Goal: Information Seeking & Learning: Learn about a topic

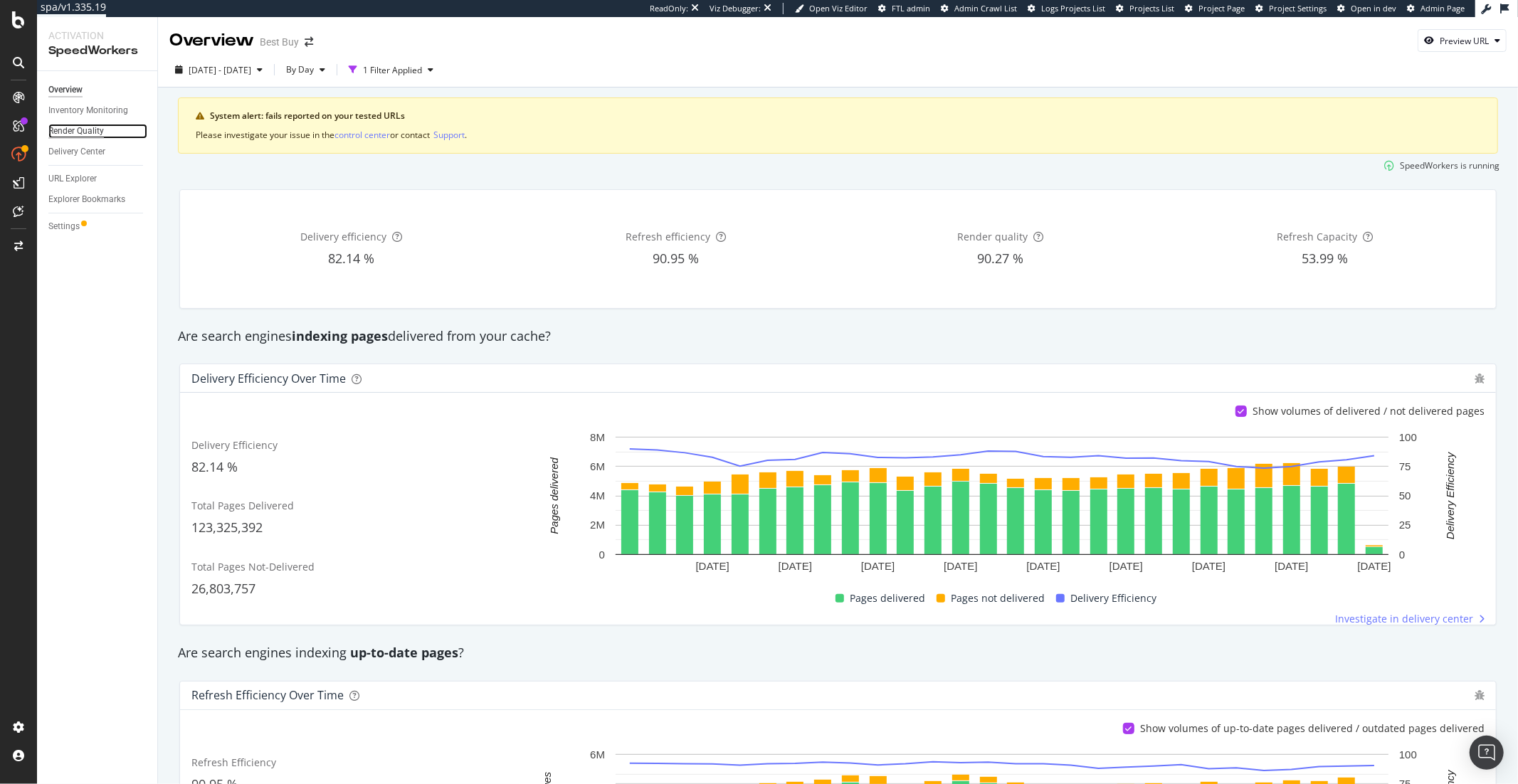
click at [68, 127] on div "Render Quality" at bounding box center [76, 131] width 55 height 15
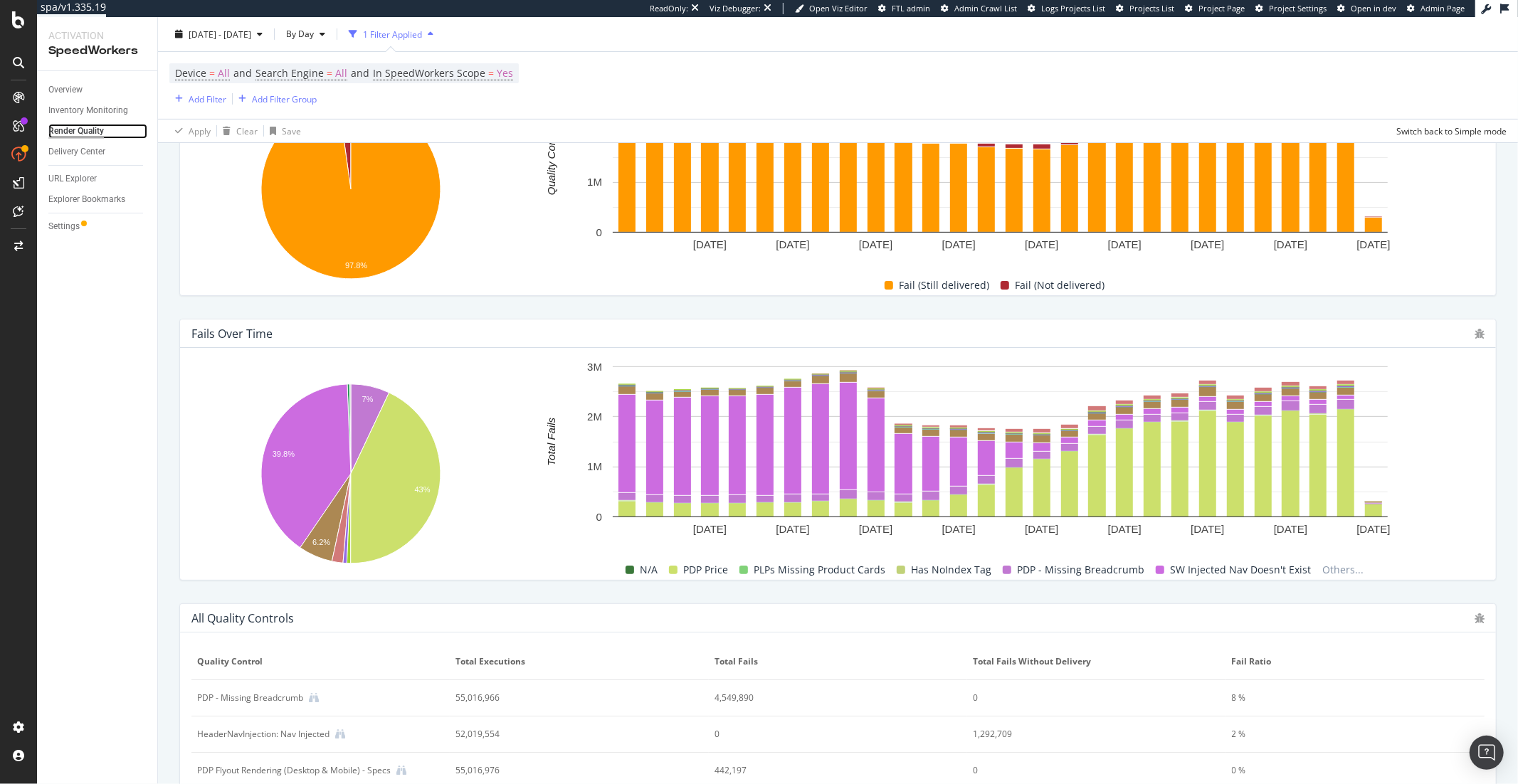
scroll to position [392, 0]
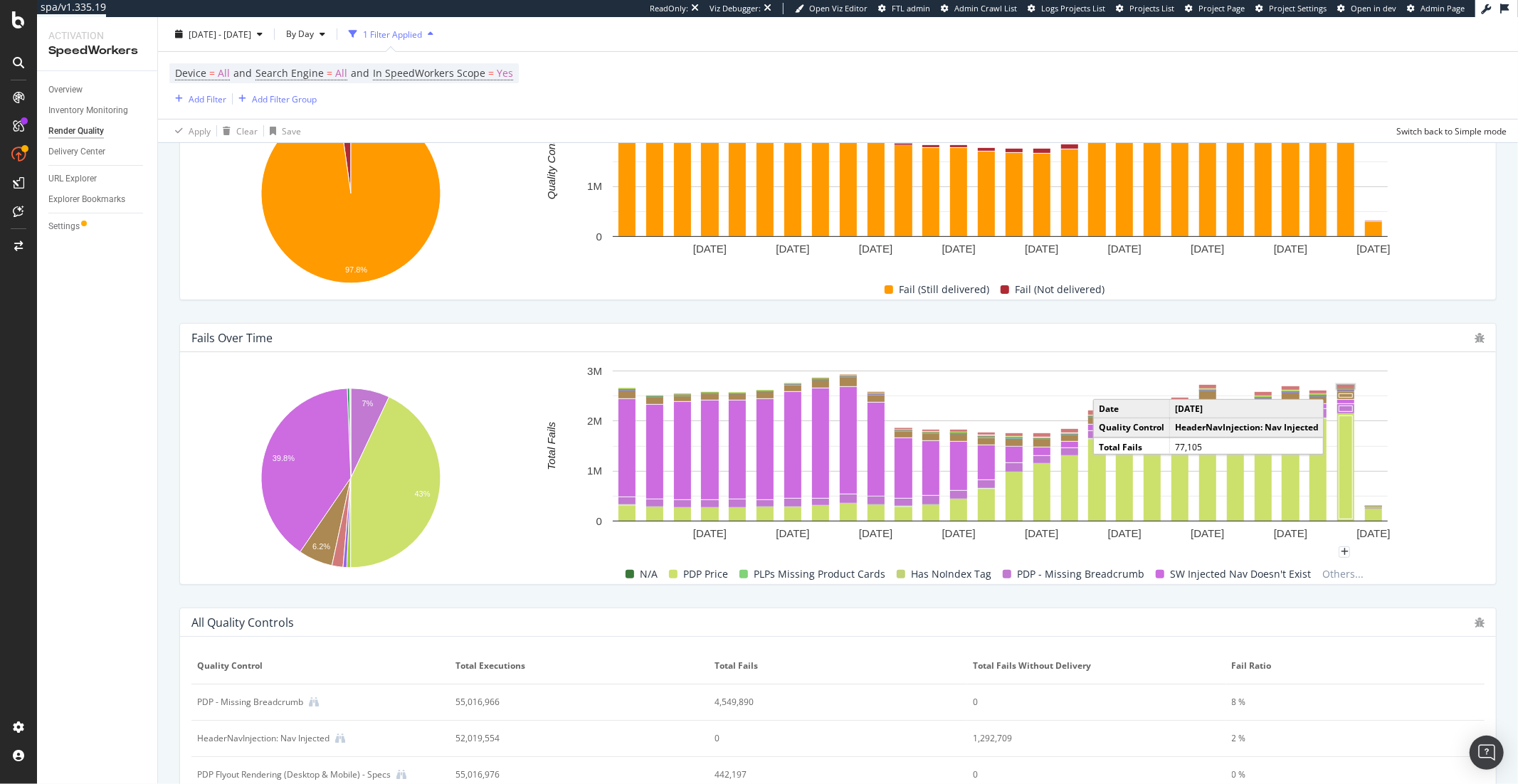
click at [1348, 388] on rect "A chart." at bounding box center [1346, 387] width 17 height 3
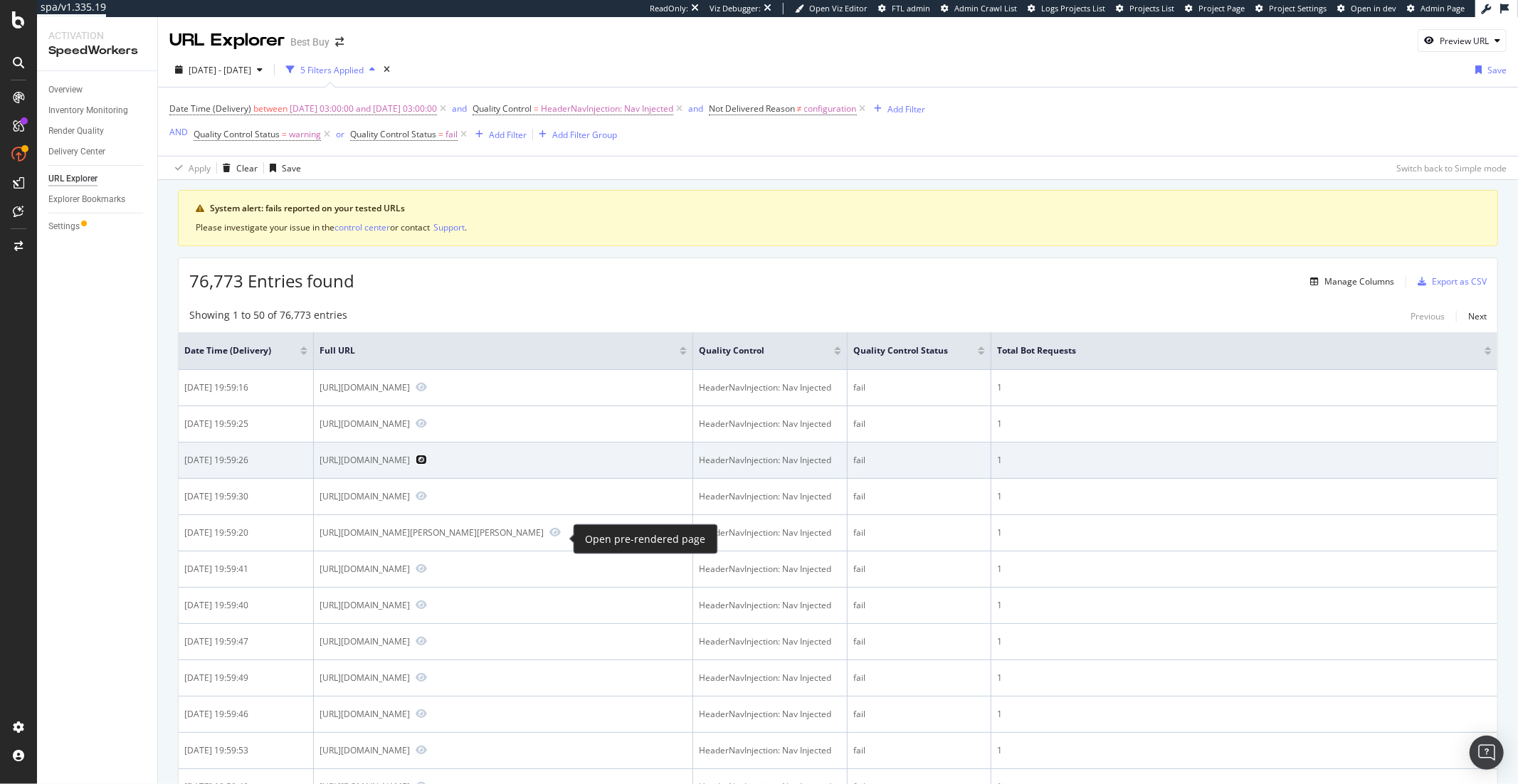
click at [427, 464] on icon "Preview https://www.bestbuy.com/site/frigidaire-22-6-cu-ft-counter-depth-french…" at bounding box center [421, 460] width 11 height 10
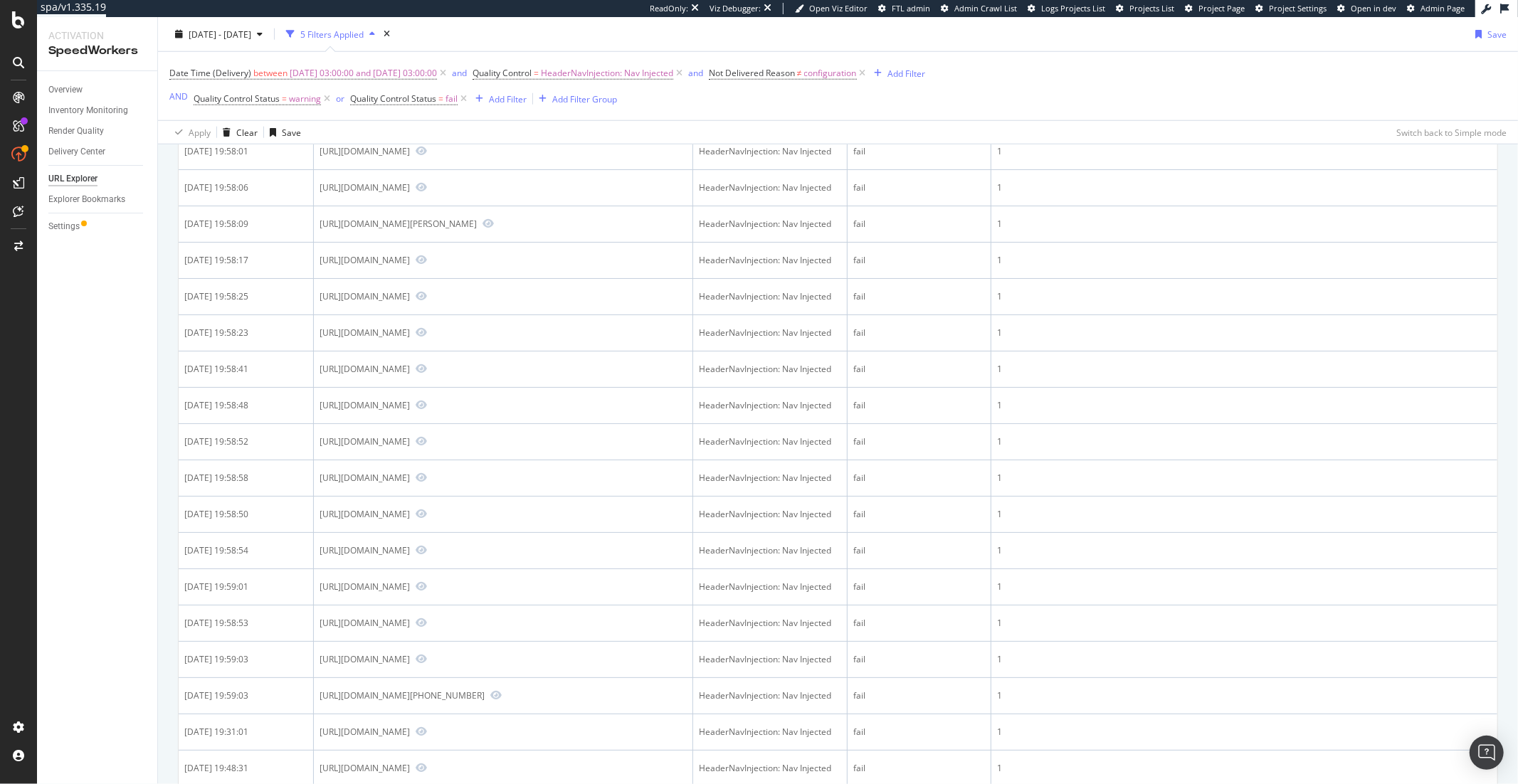
scroll to position [1403, 0]
click at [416, 113] on icon "Preview https://www.bestbuy.com/site/marantz-cd-50n-cd-player-black/6565495.p?s…" at bounding box center [421, 108] width 11 height 10
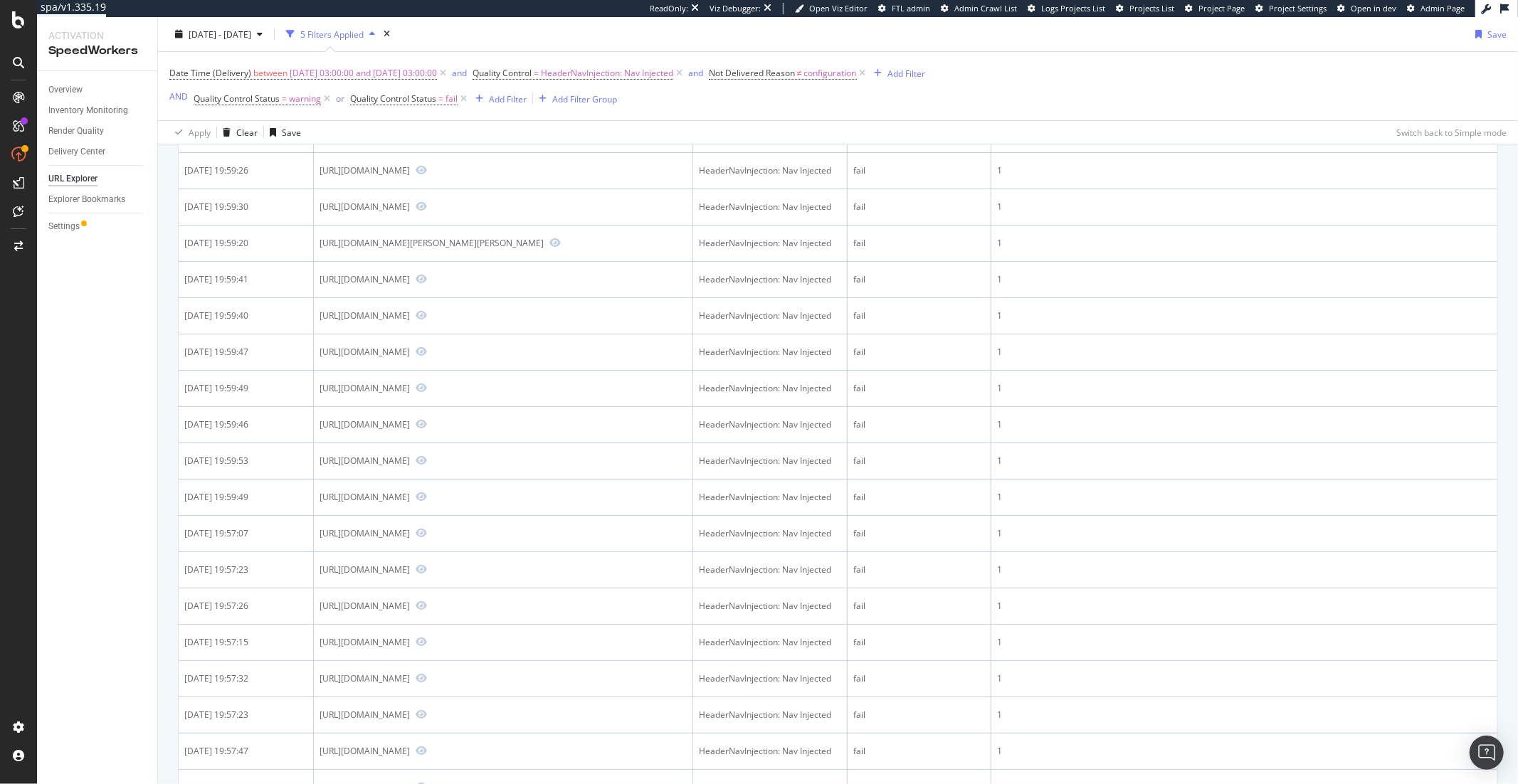
scroll to position [0, 0]
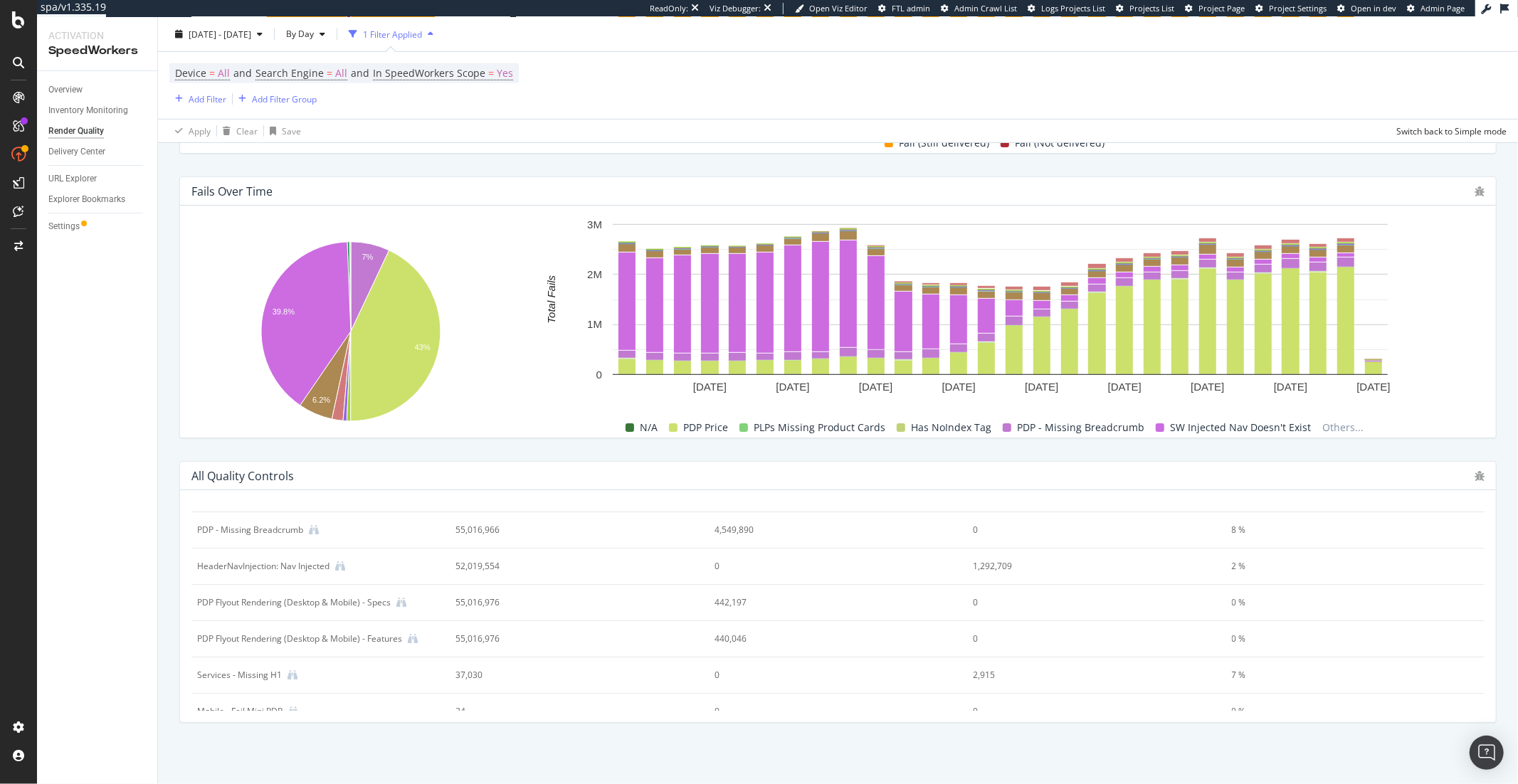
scroll to position [16, 0]
click at [342, 576] on icon at bounding box center [340, 576] width 10 height 10
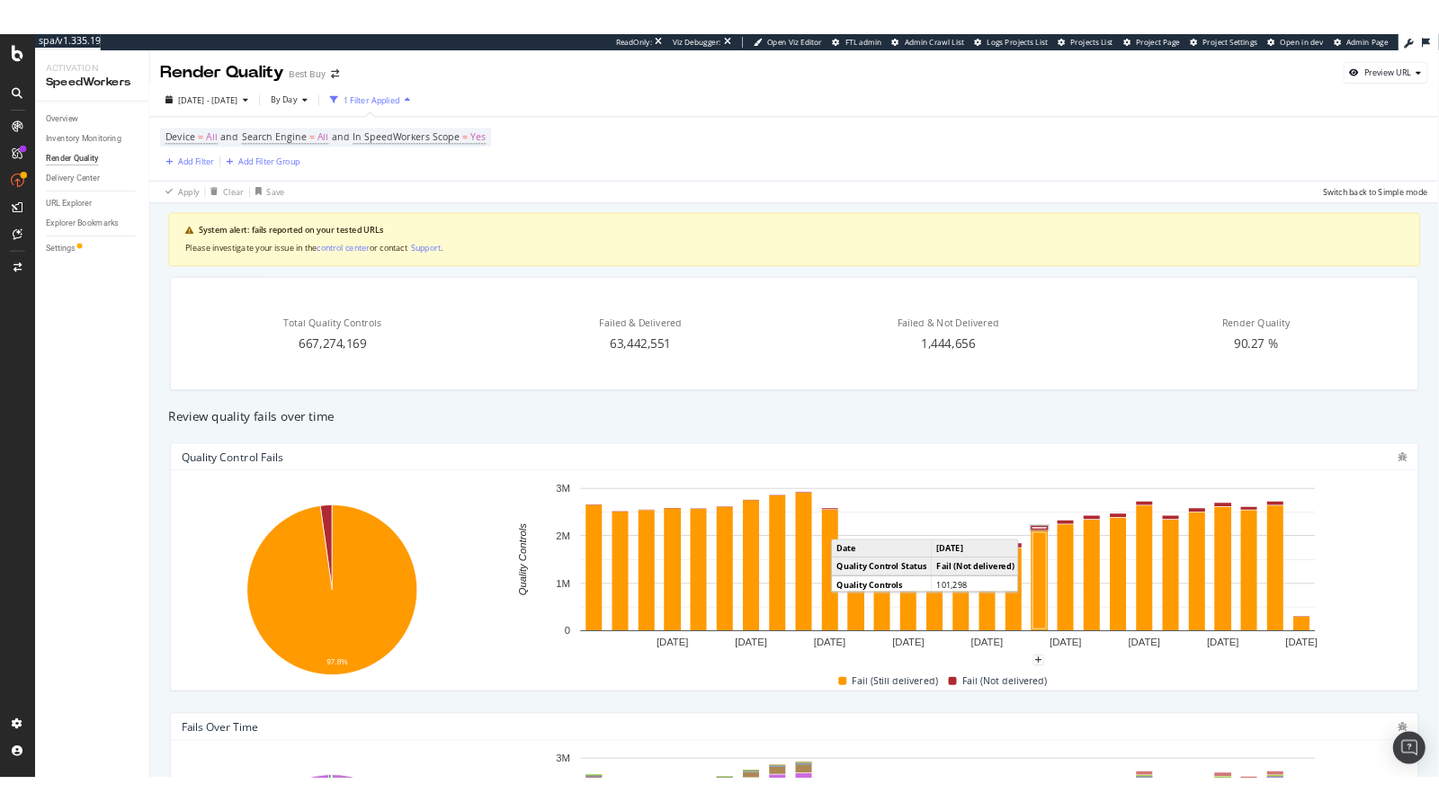
scroll to position [682, 0]
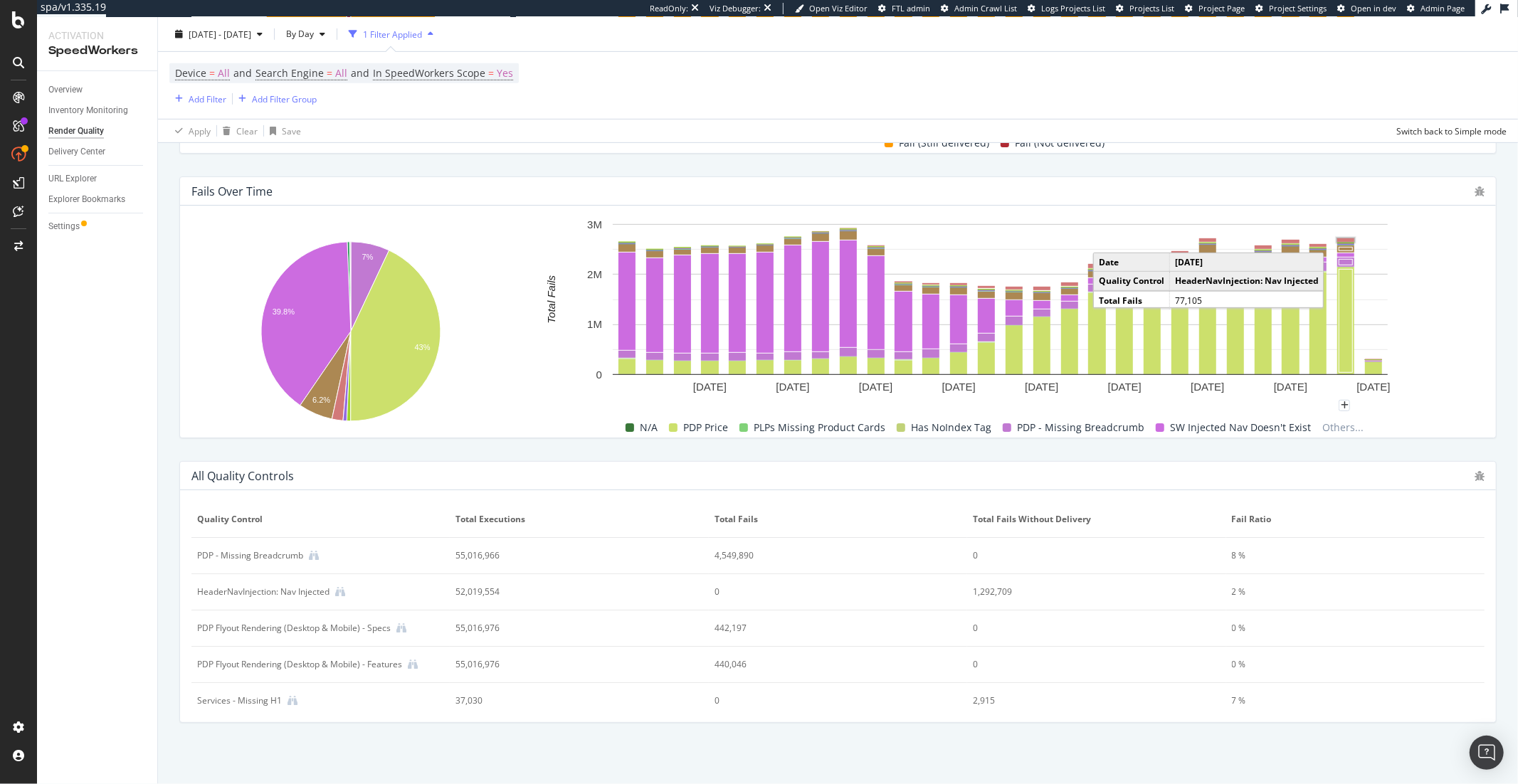
click at [1347, 241] on rect "A chart." at bounding box center [1346, 240] width 17 height 3
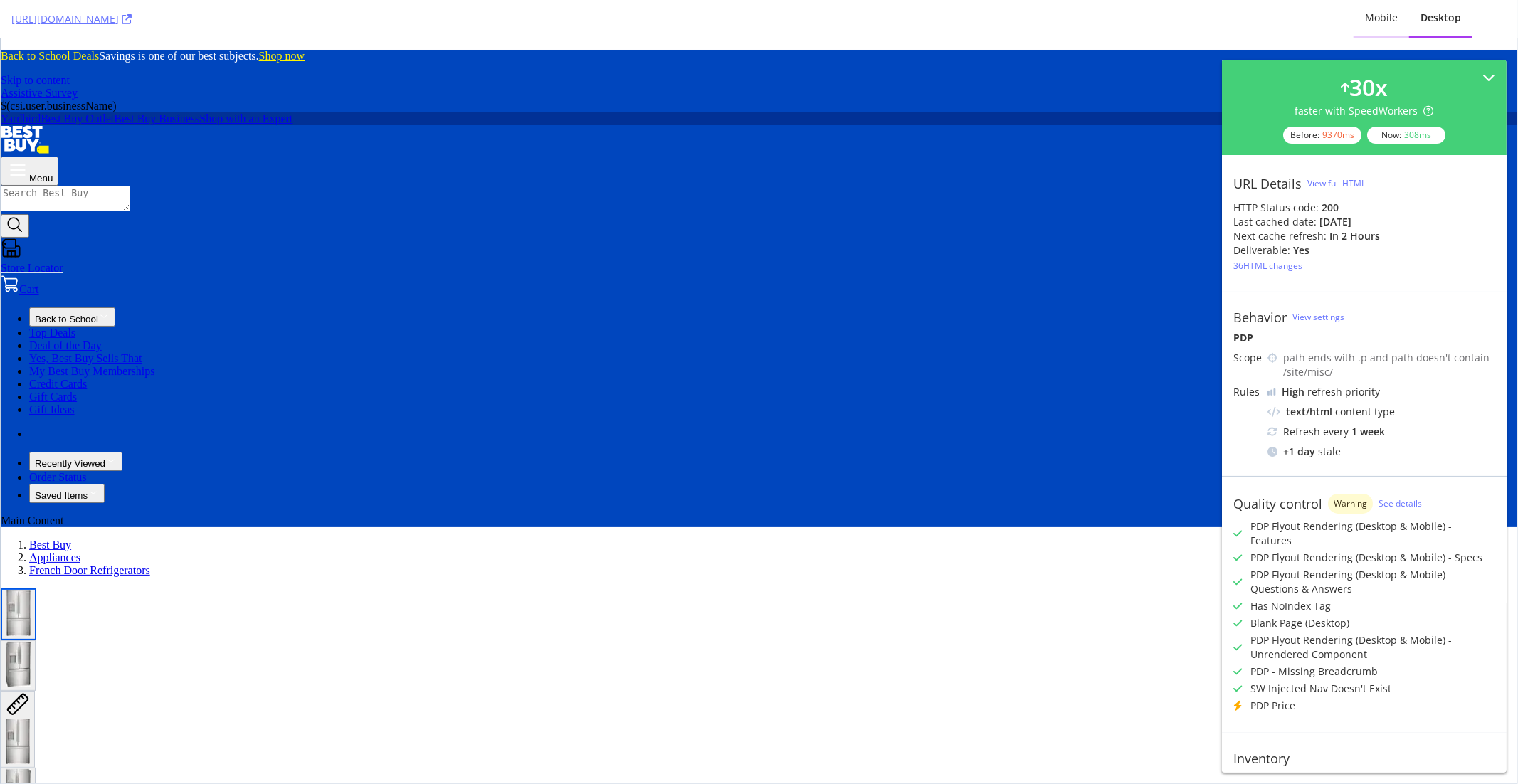
click at [1383, 13] on div "Mobile" at bounding box center [1381, 17] width 32 height 14
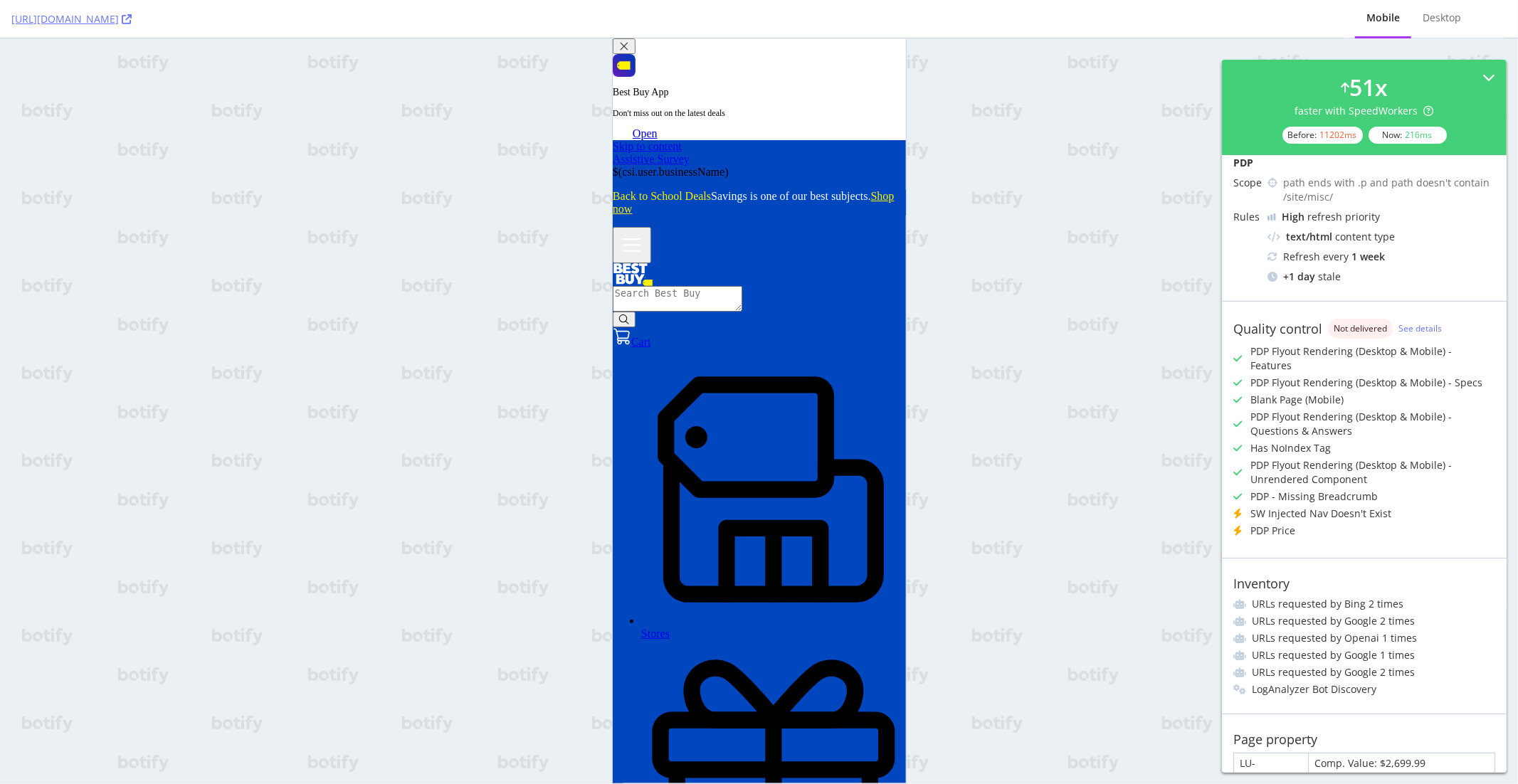
scroll to position [171, 0]
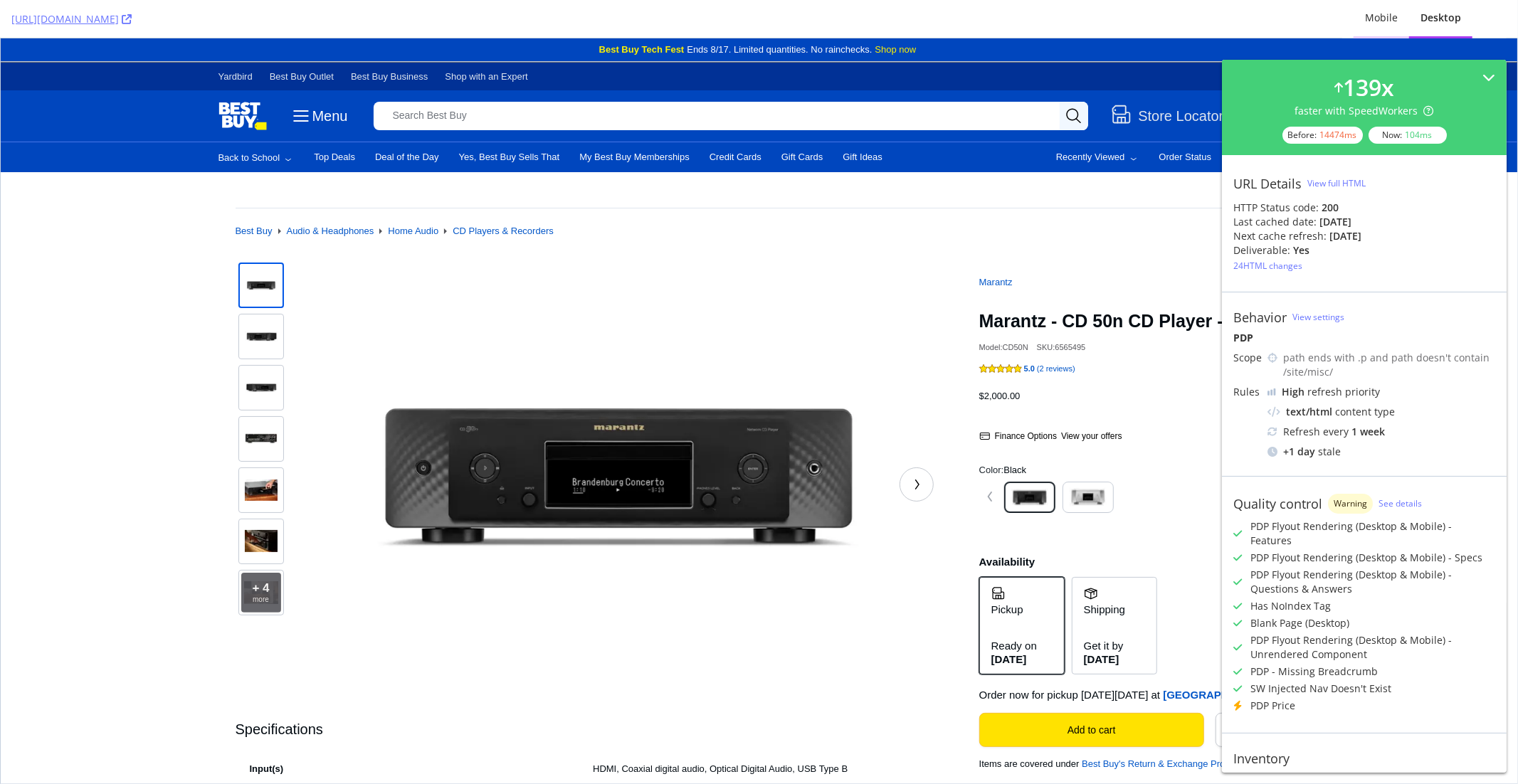
click at [1387, 20] on div "Mobile" at bounding box center [1381, 17] width 32 height 14
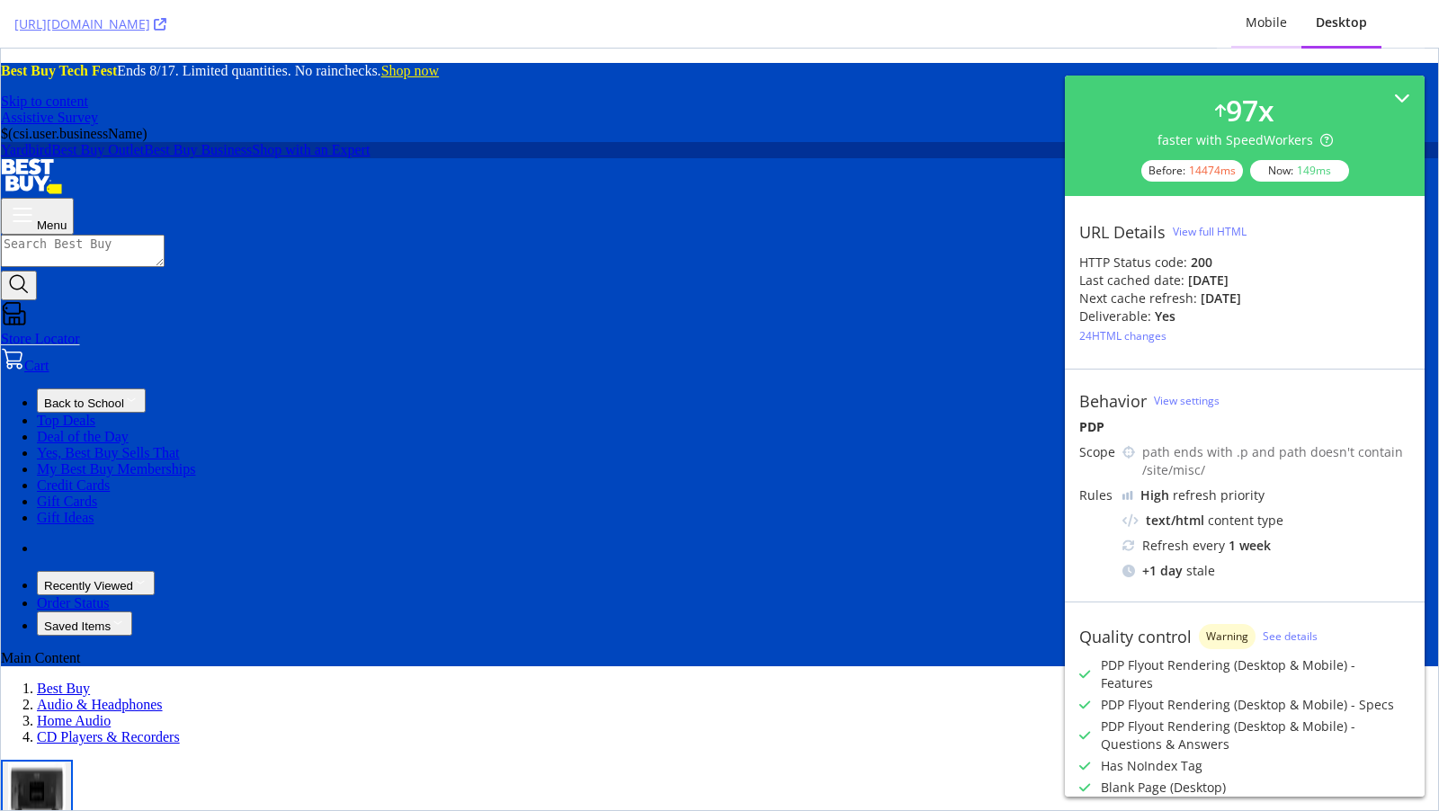
click at [1284, 28] on div "Mobile" at bounding box center [1265, 22] width 41 height 18
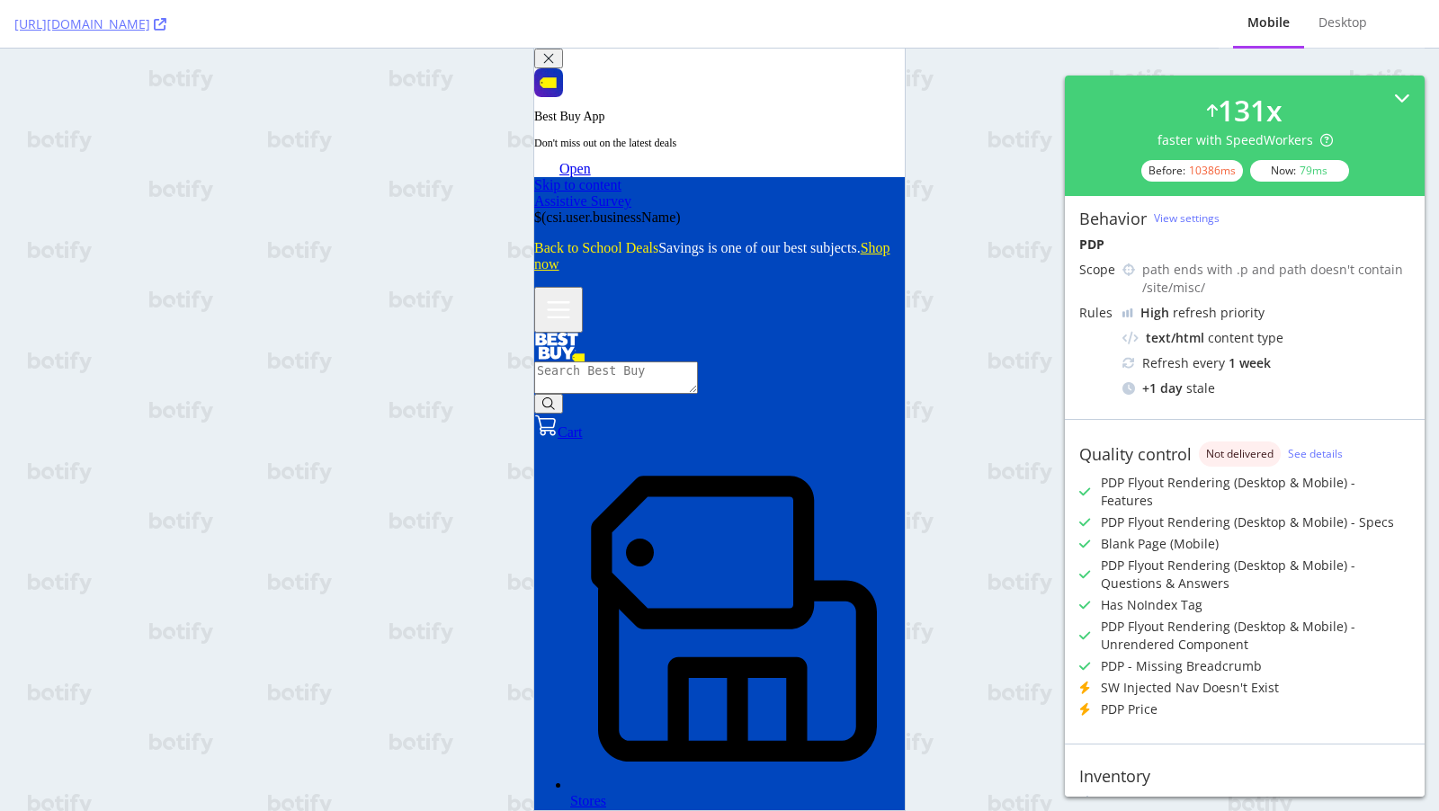
scroll to position [183, 0]
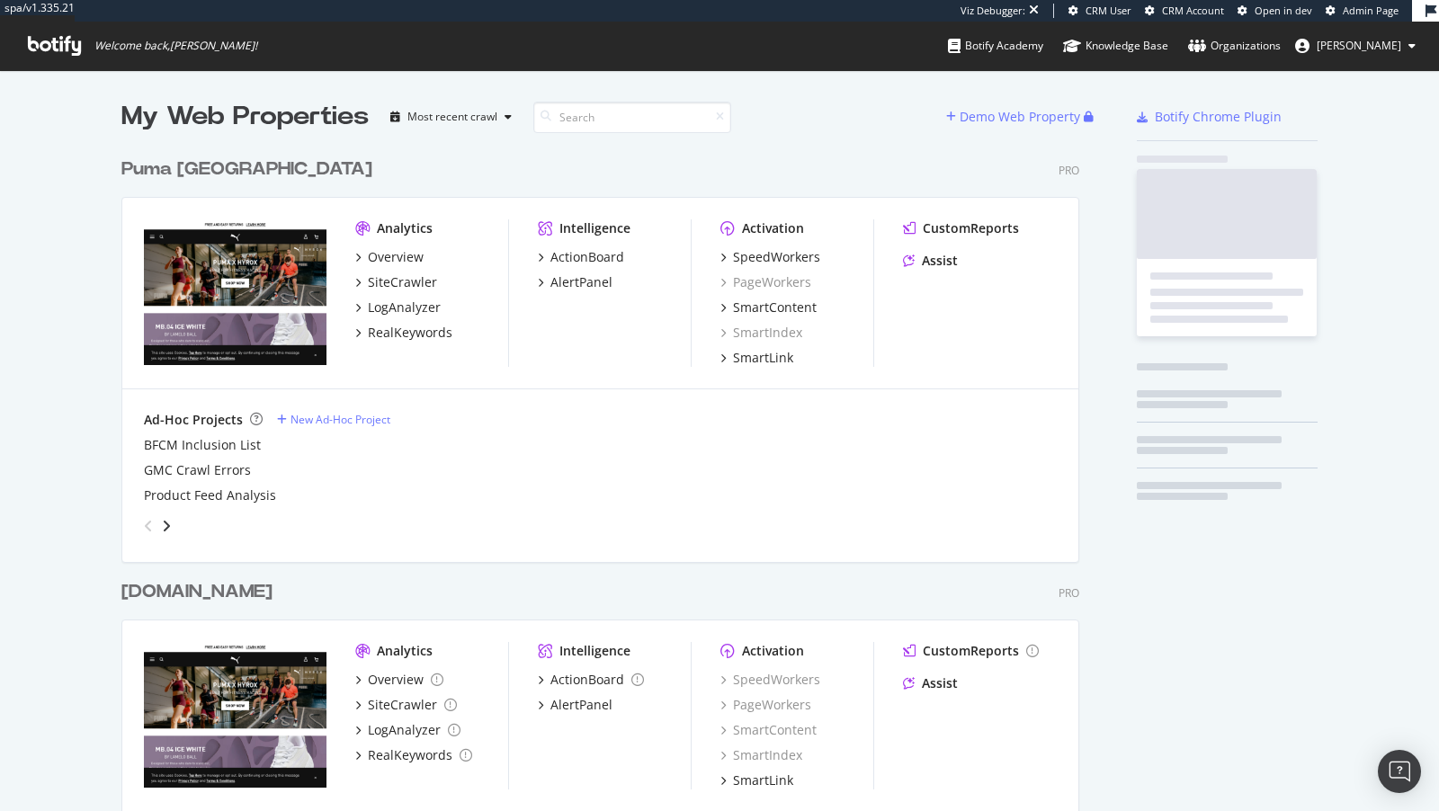
scroll to position [737, 972]
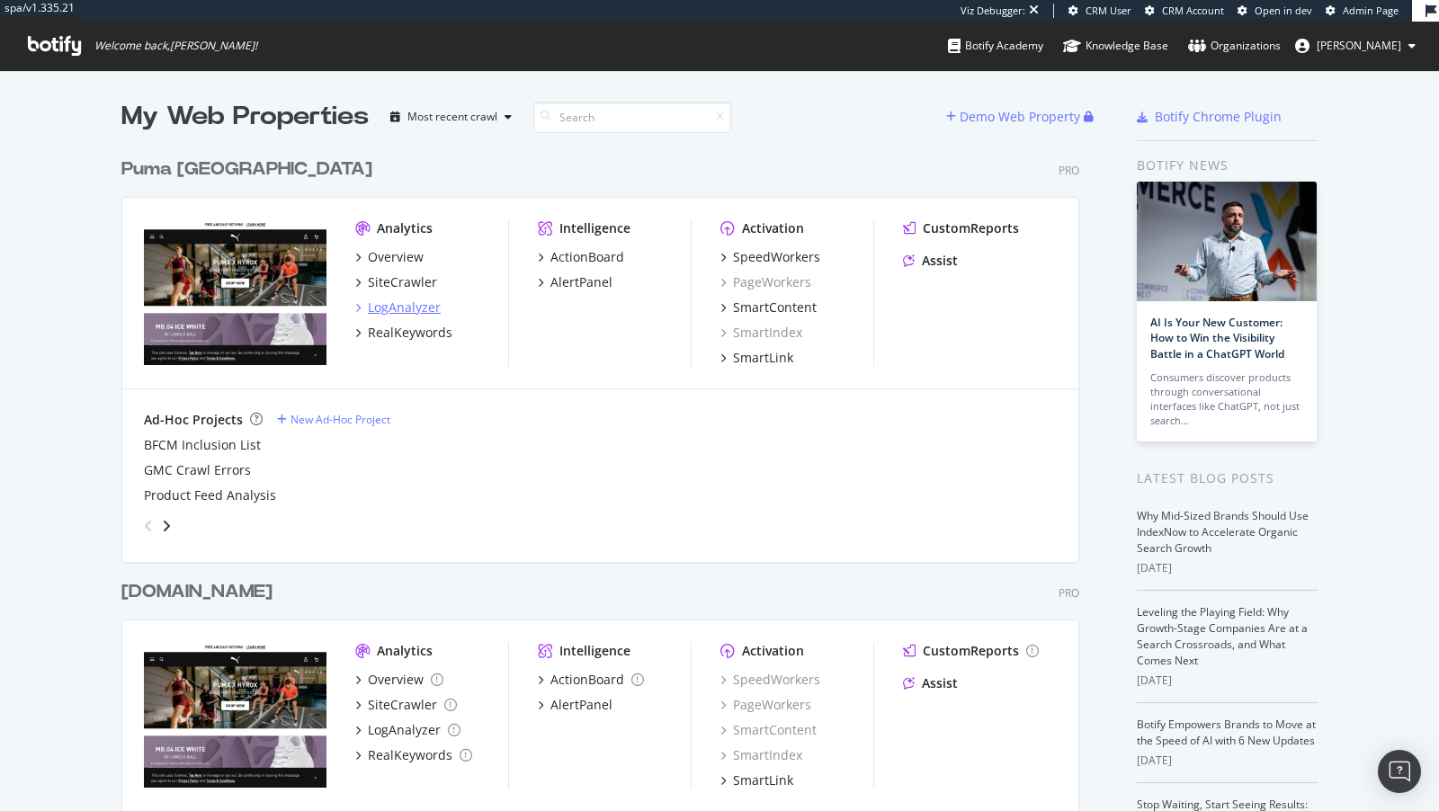
click at [422, 300] on div "LogAnalyzer" at bounding box center [404, 308] width 73 height 18
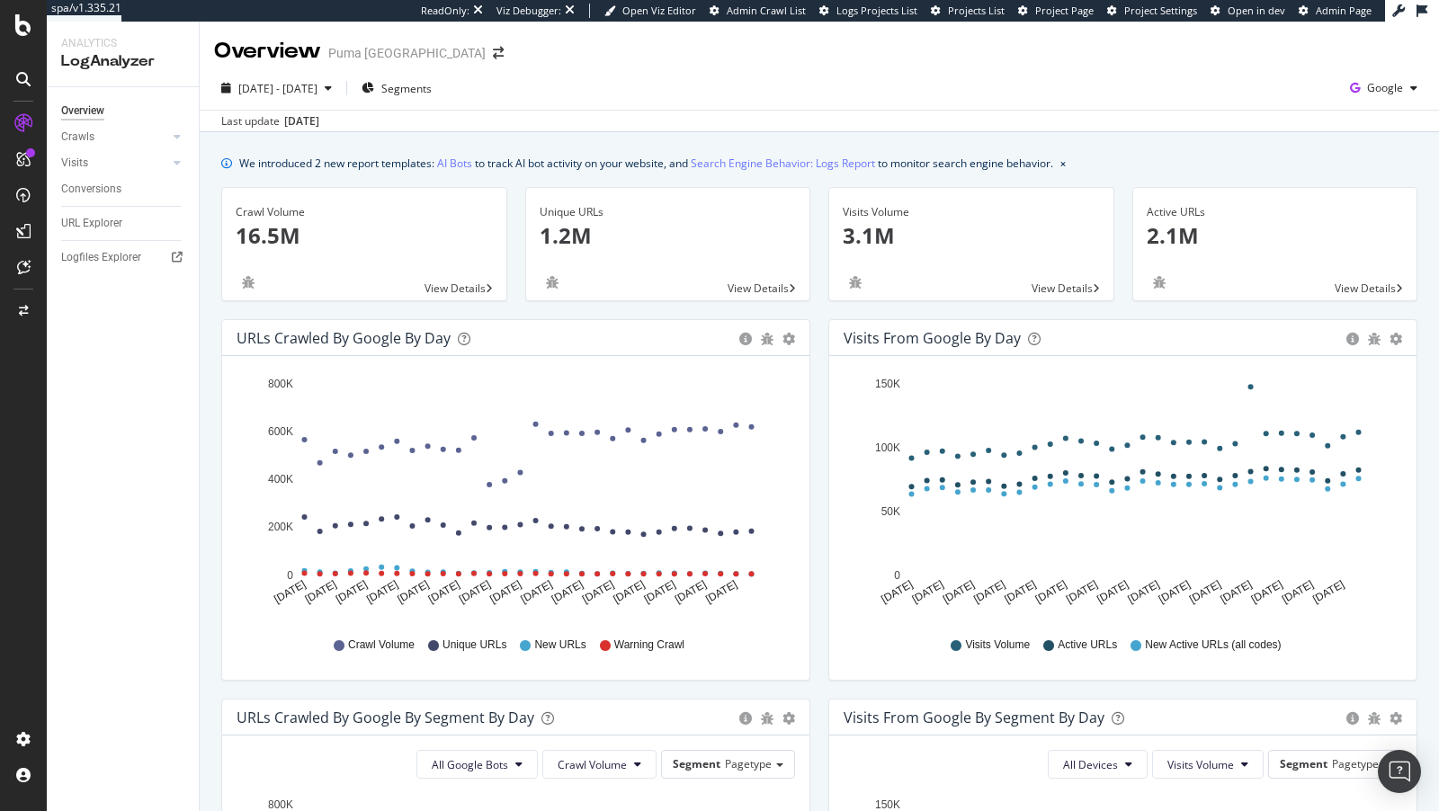
scroll to position [605, 0]
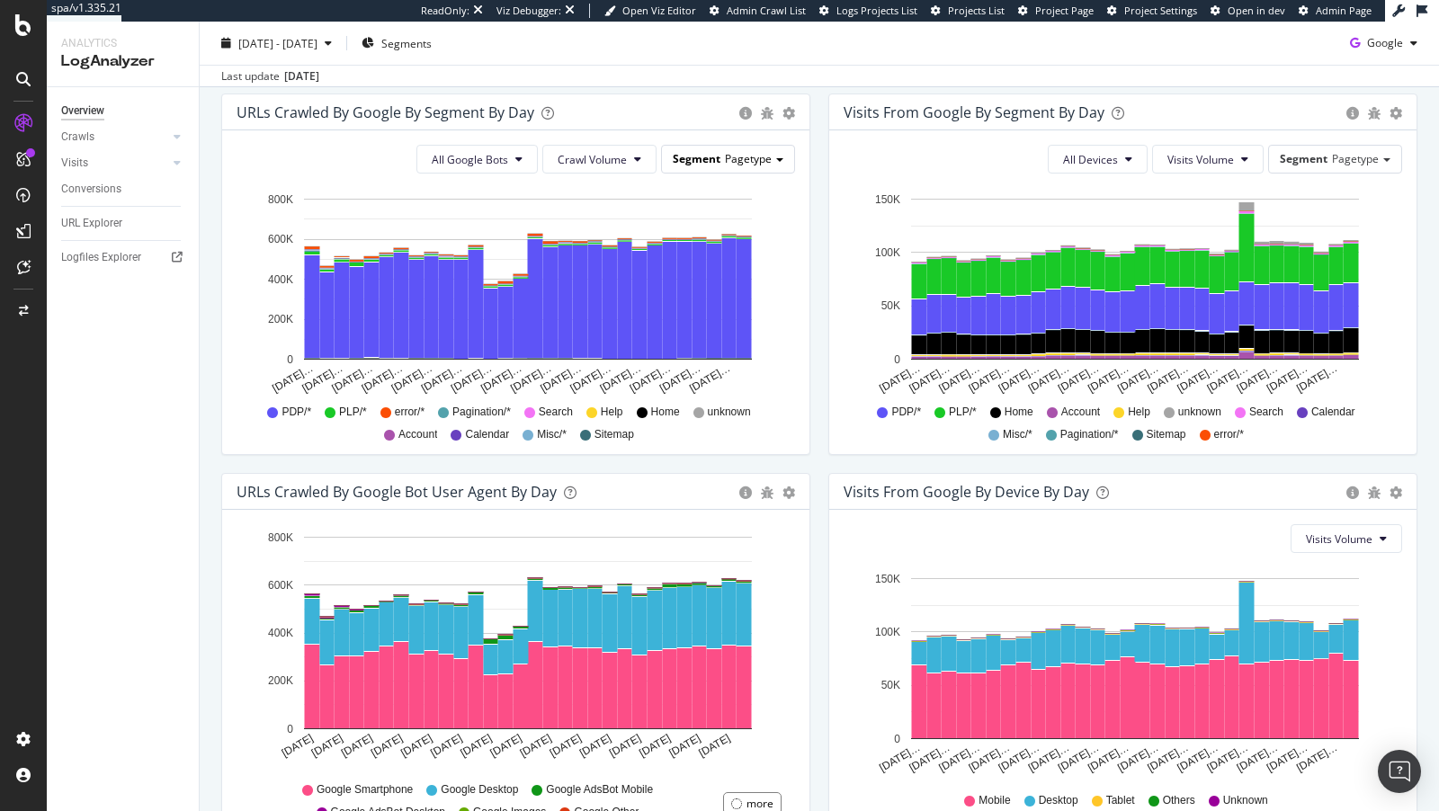
click at [757, 146] on div "Segment Pagetype" at bounding box center [728, 159] width 132 height 26
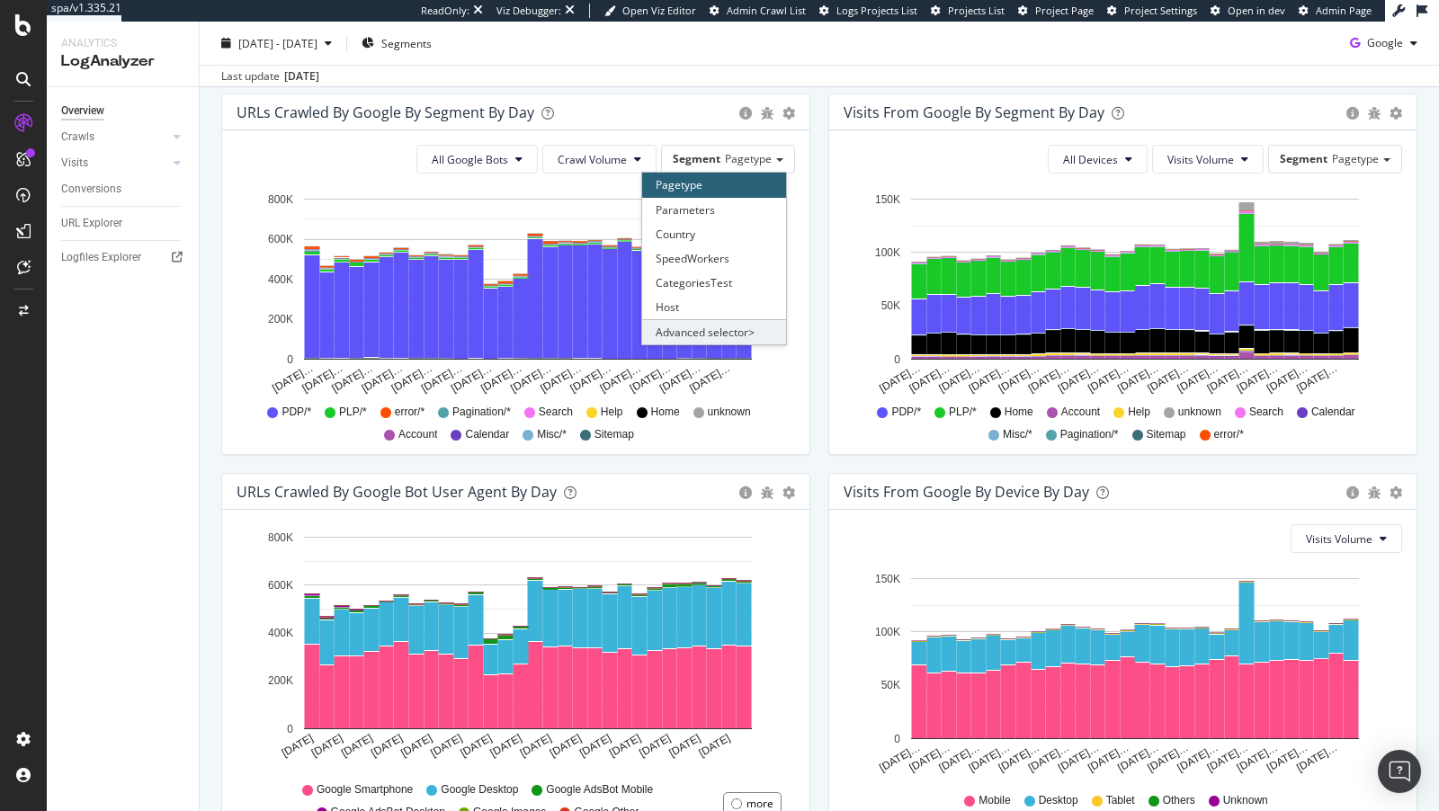
click at [703, 326] on div "Advanced selector >" at bounding box center [714, 331] width 144 height 25
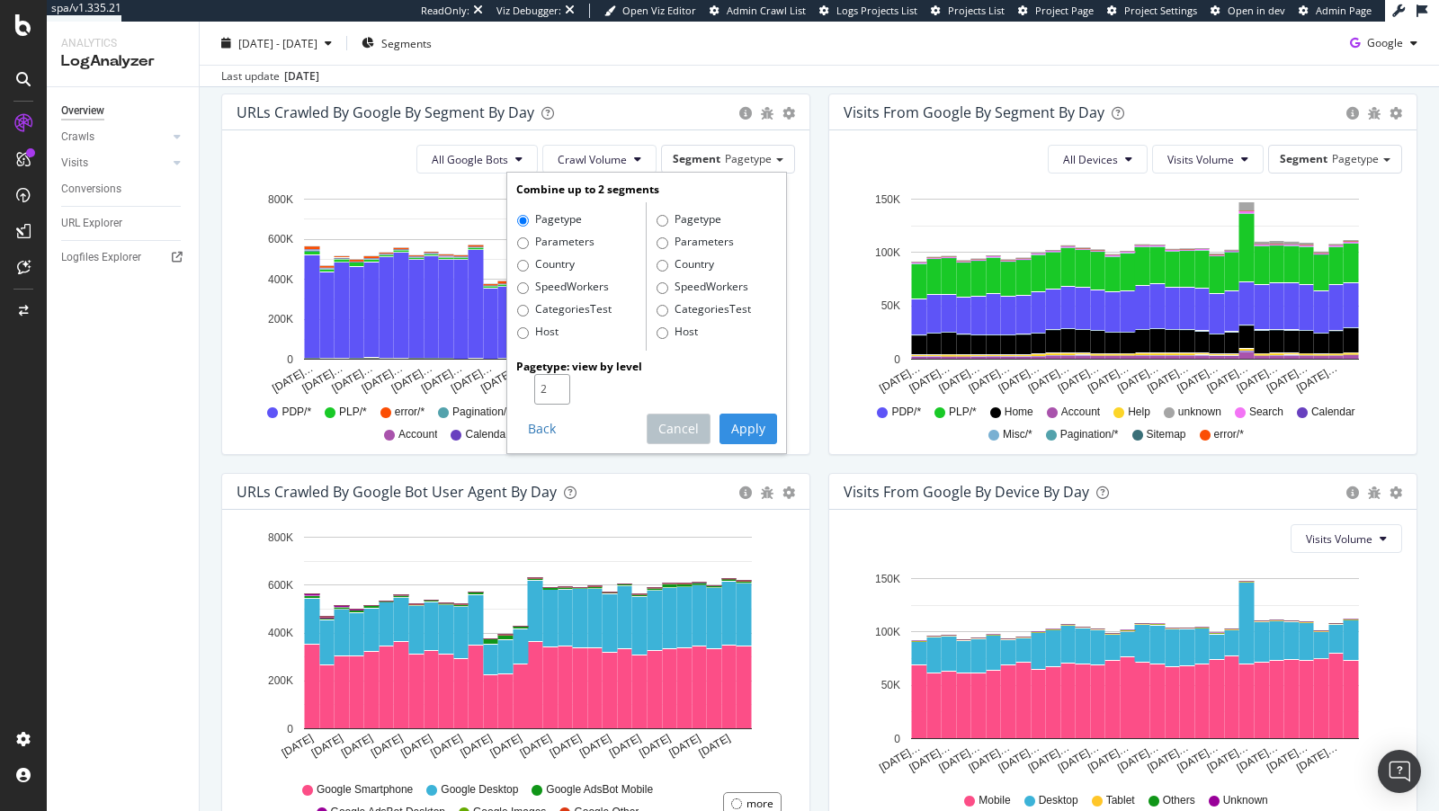
type input "2"
click at [560, 379] on input "2" at bounding box center [552, 389] width 36 height 31
click at [745, 434] on button "Apply" at bounding box center [748, 429] width 58 height 31
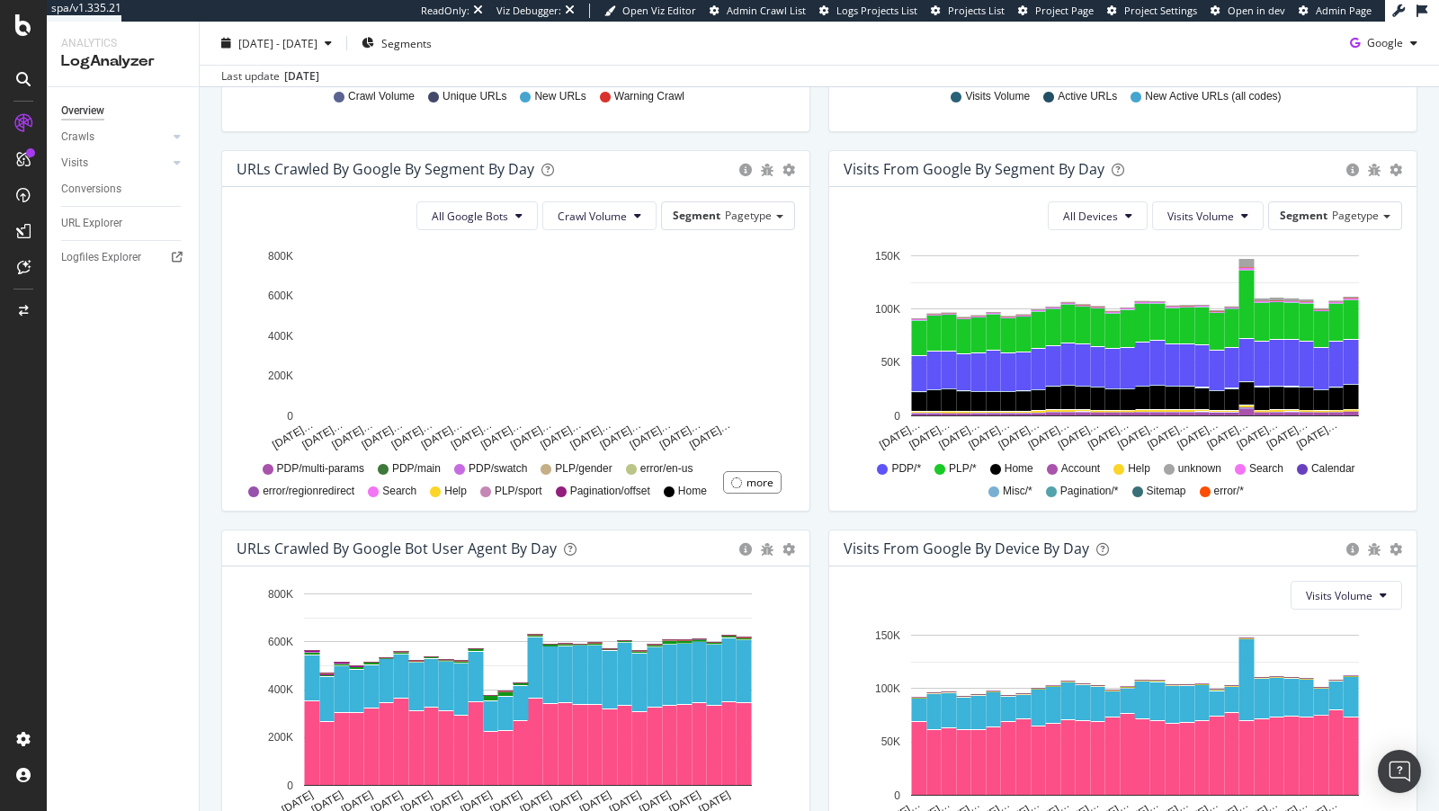
scroll to position [519, 0]
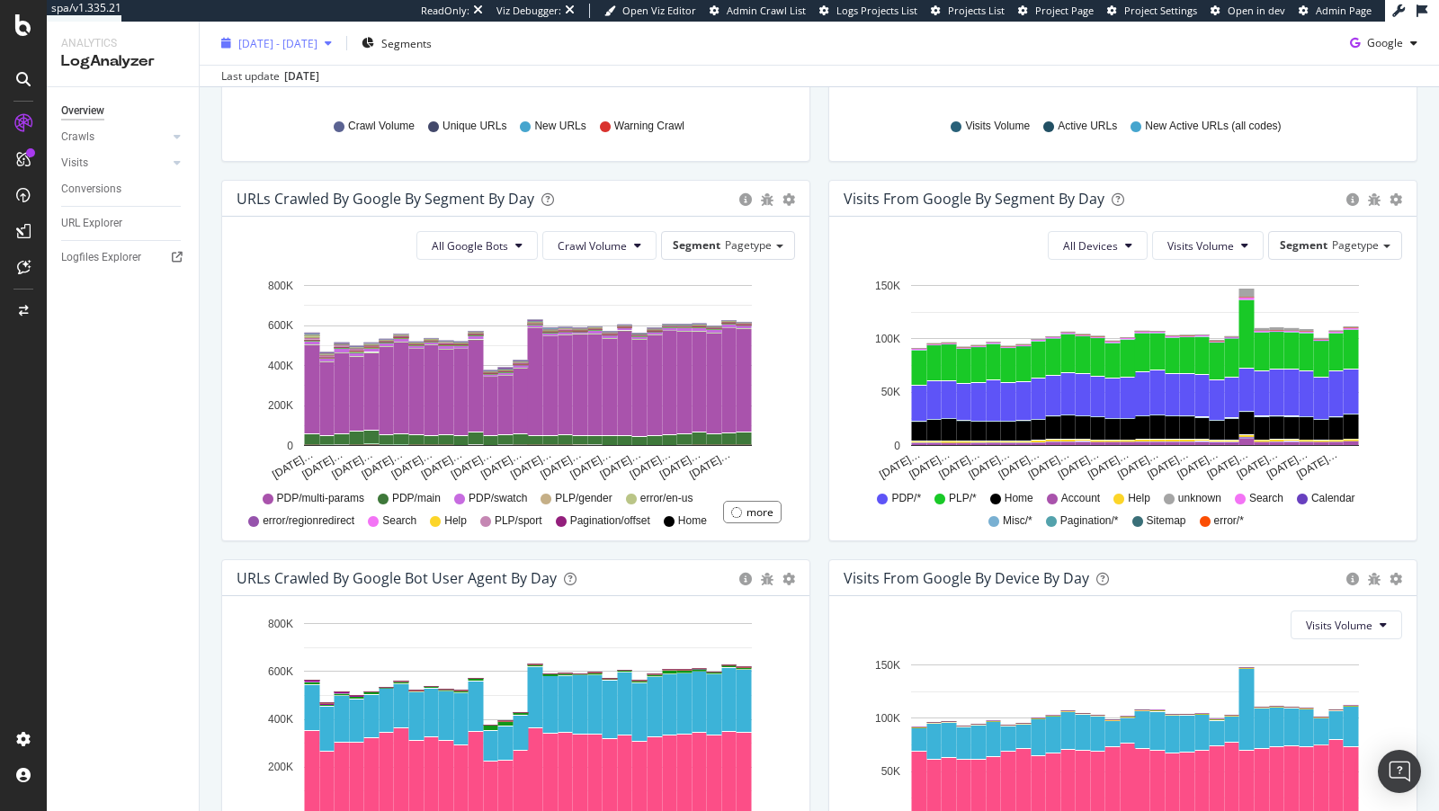
click at [263, 41] on span "[DATE] - [DATE]" at bounding box center [277, 42] width 79 height 15
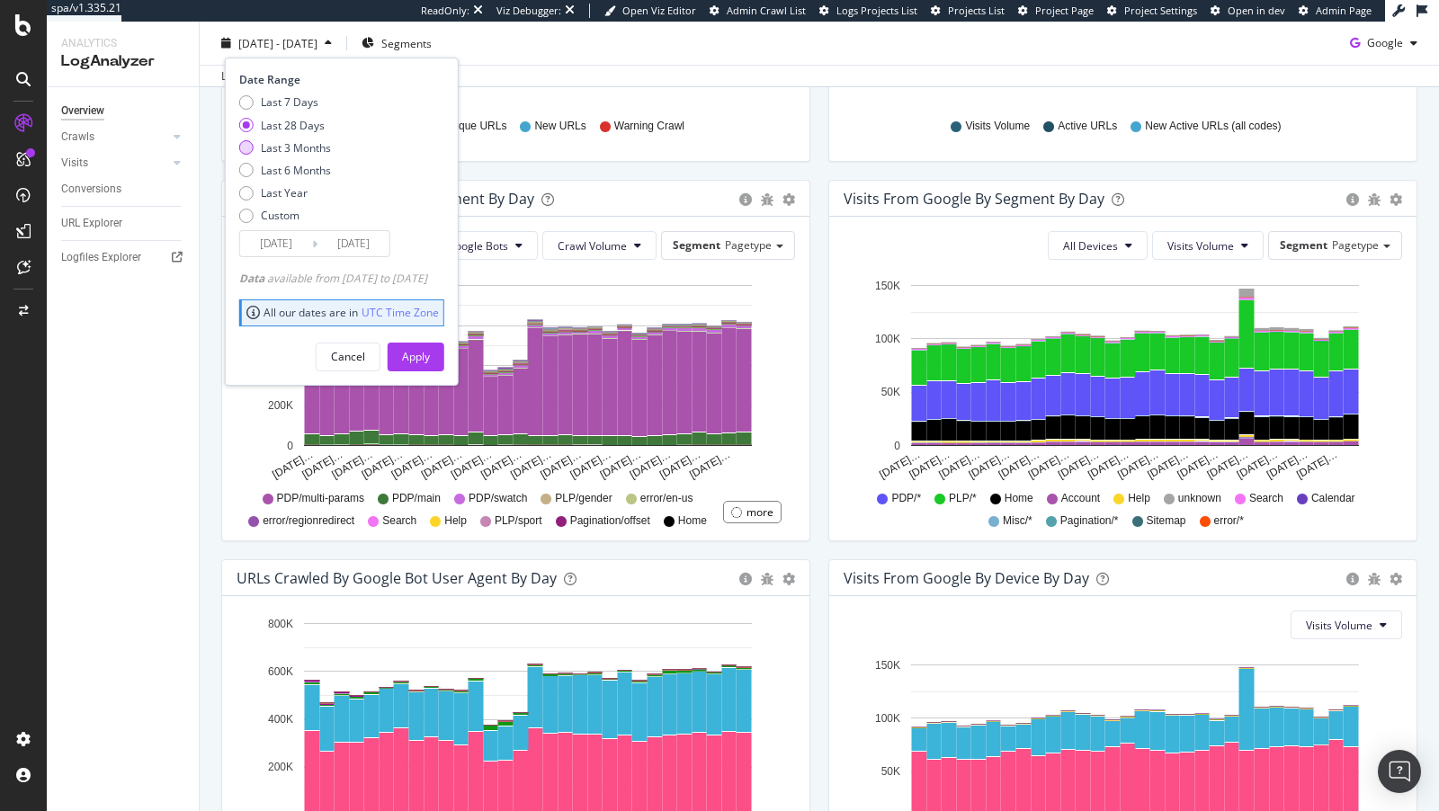
click at [285, 151] on div "Last 3 Months" at bounding box center [296, 146] width 70 height 15
type input "[DATE]"
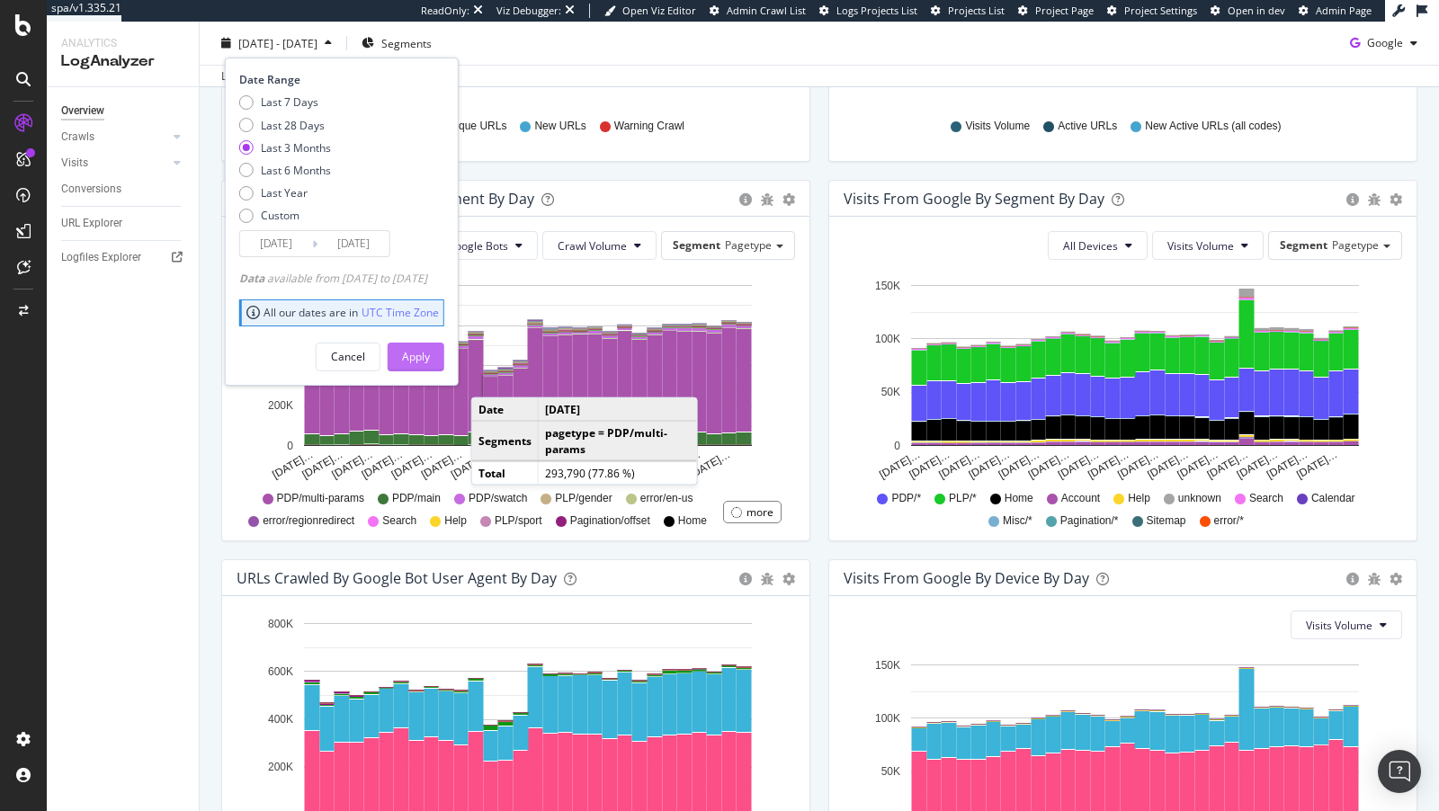
click at [430, 350] on div "Apply" at bounding box center [416, 356] width 28 height 15
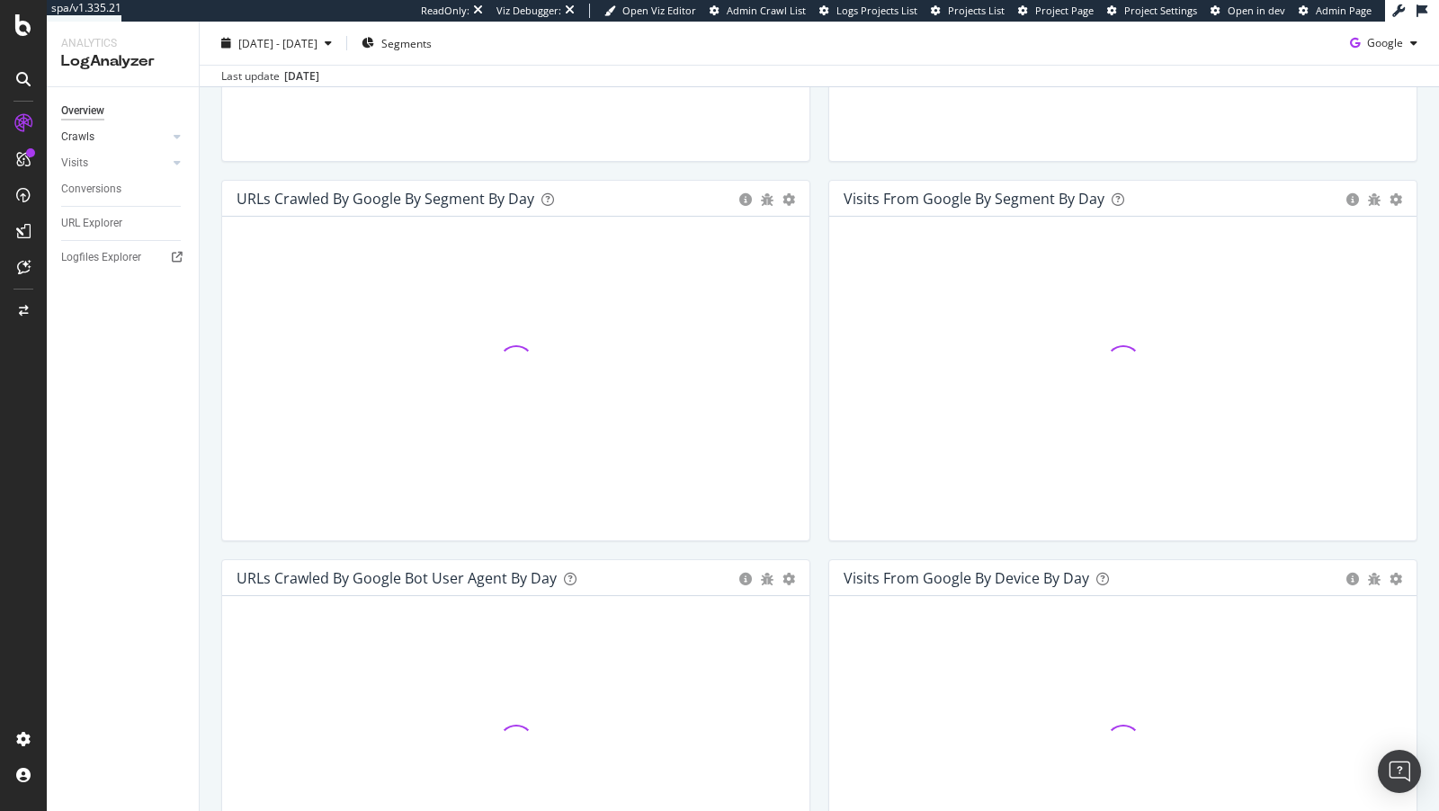
click at [101, 136] on link "Crawls" at bounding box center [114, 137] width 107 height 19
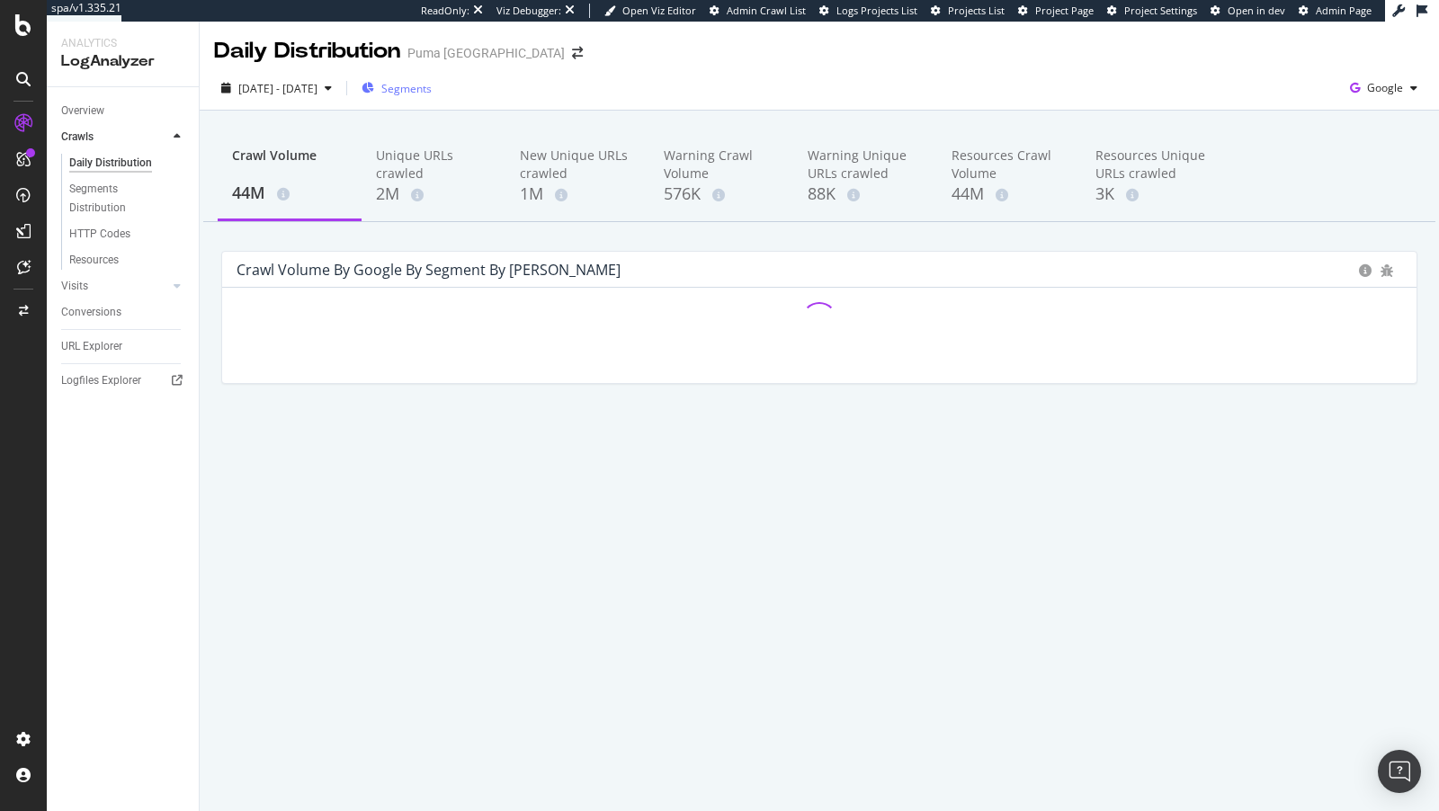
click at [431, 78] on div "Segments" at bounding box center [397, 88] width 70 height 27
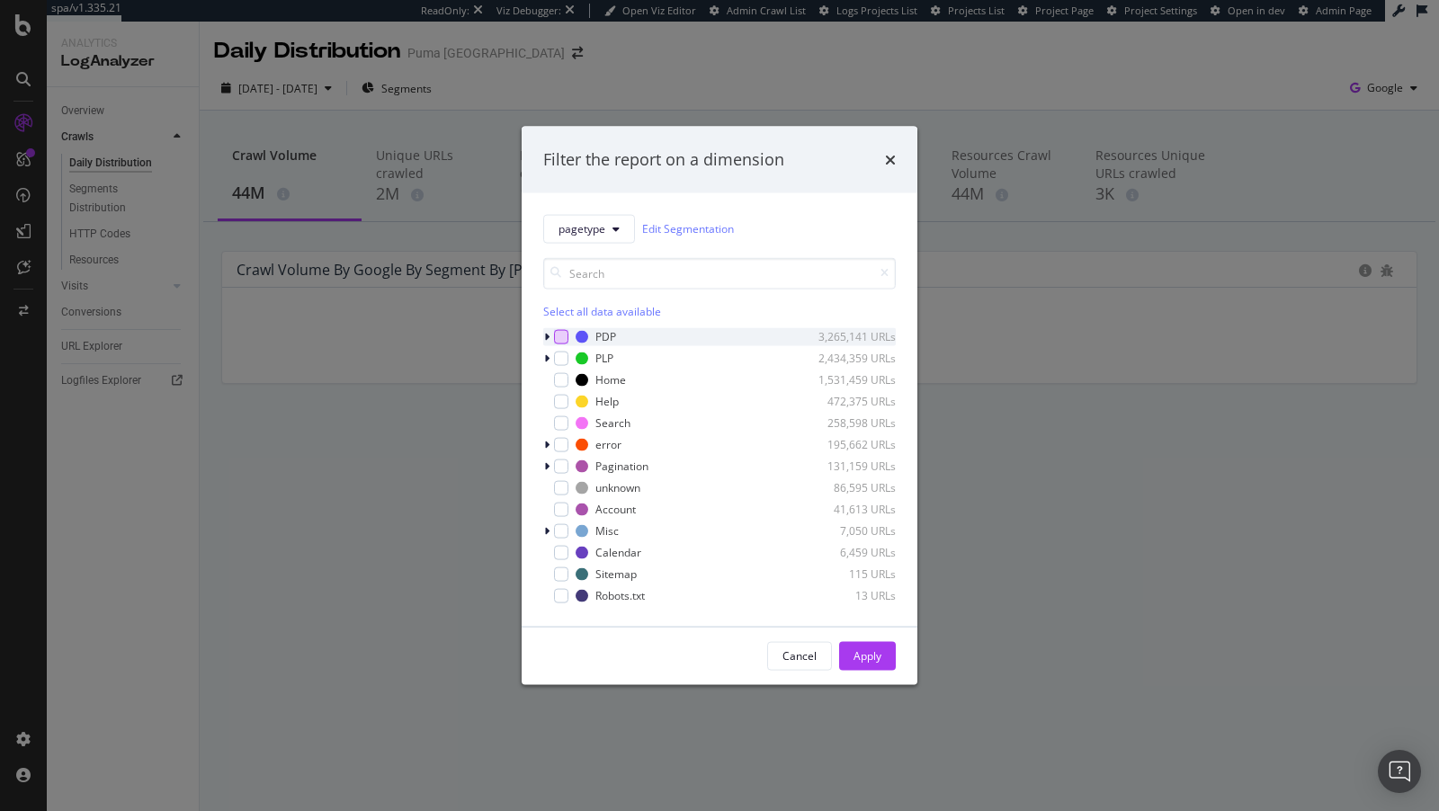
click at [554, 336] on div "modal" at bounding box center [561, 336] width 14 height 14
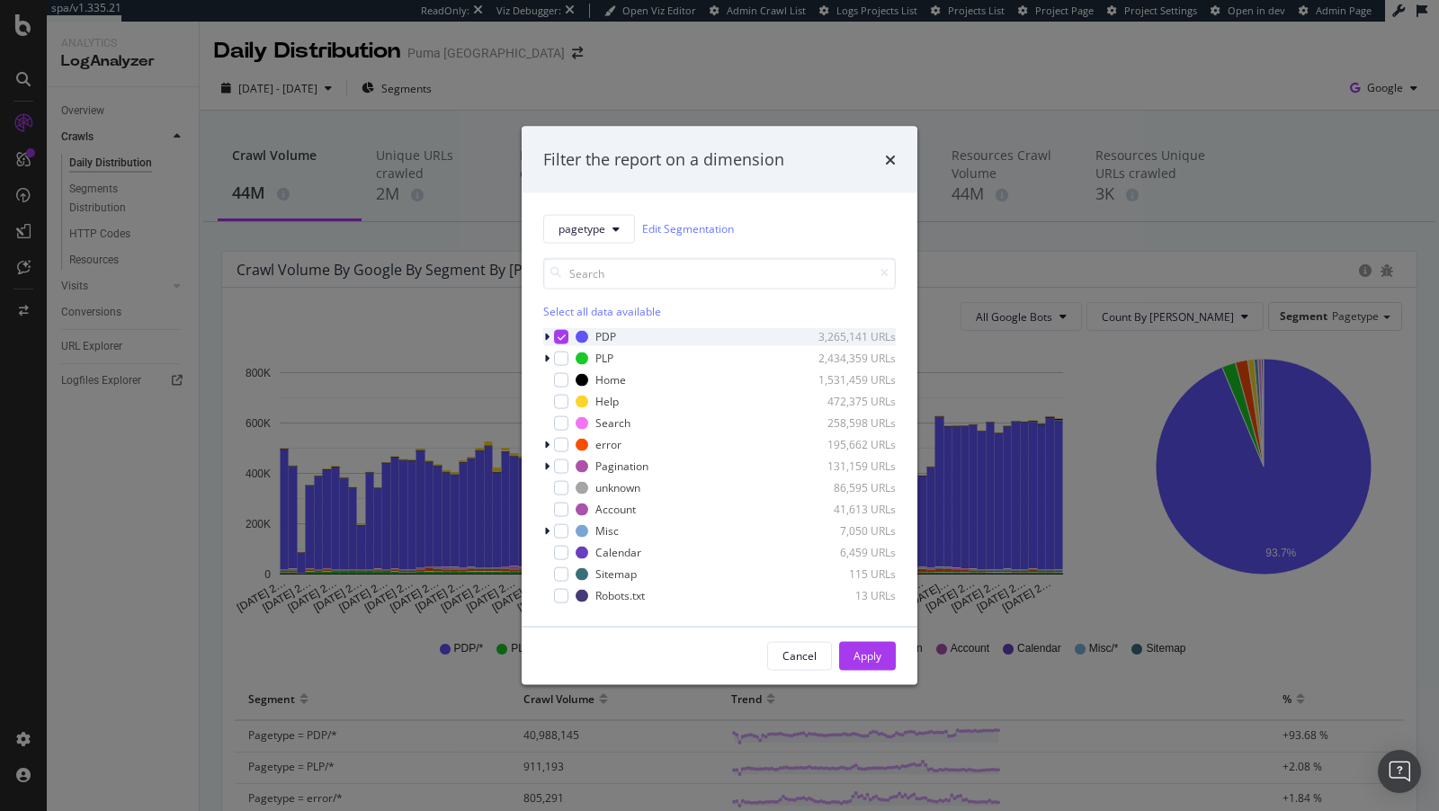
click at [545, 335] on icon "modal" at bounding box center [546, 336] width 5 height 11
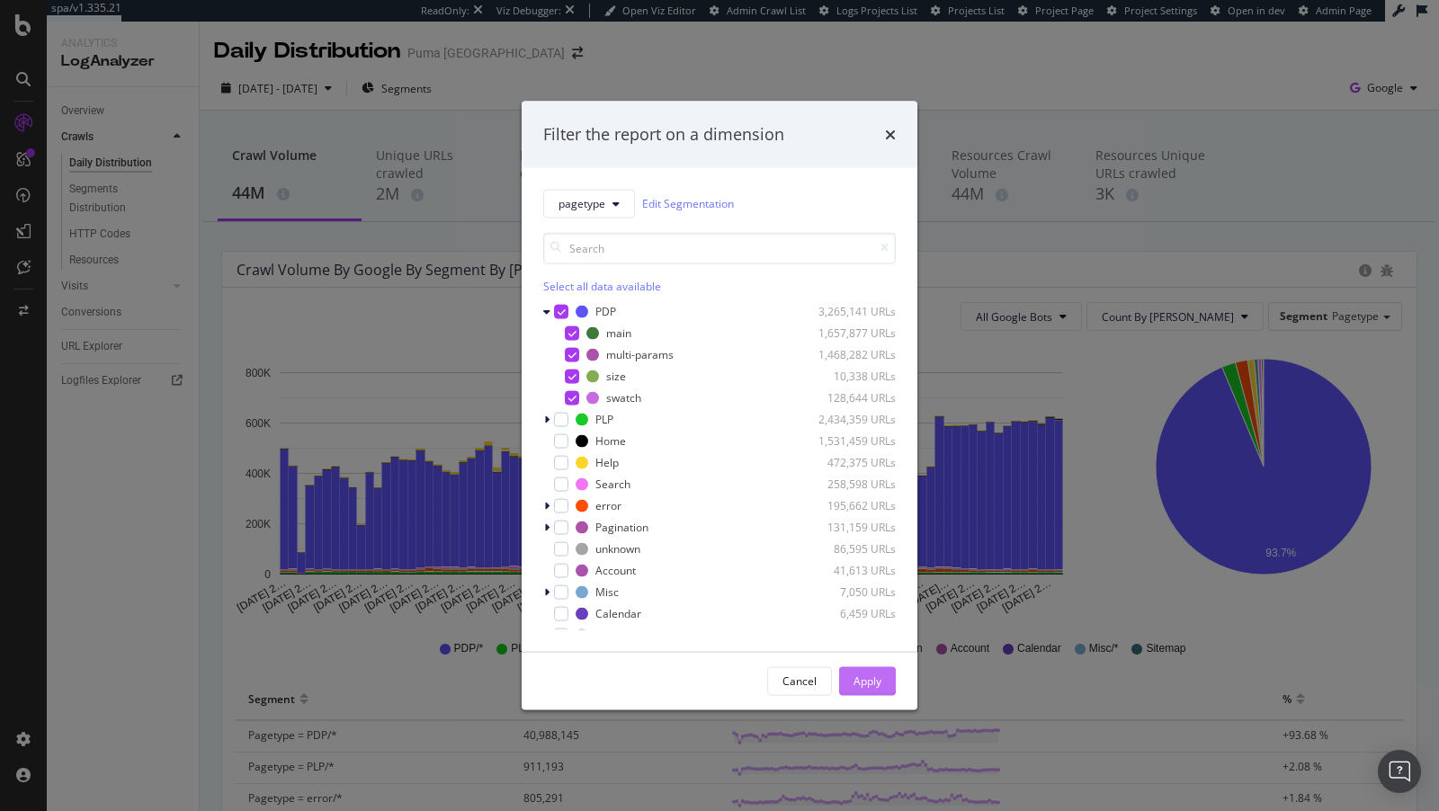
click at [863, 685] on div "Apply" at bounding box center [867, 681] width 28 height 15
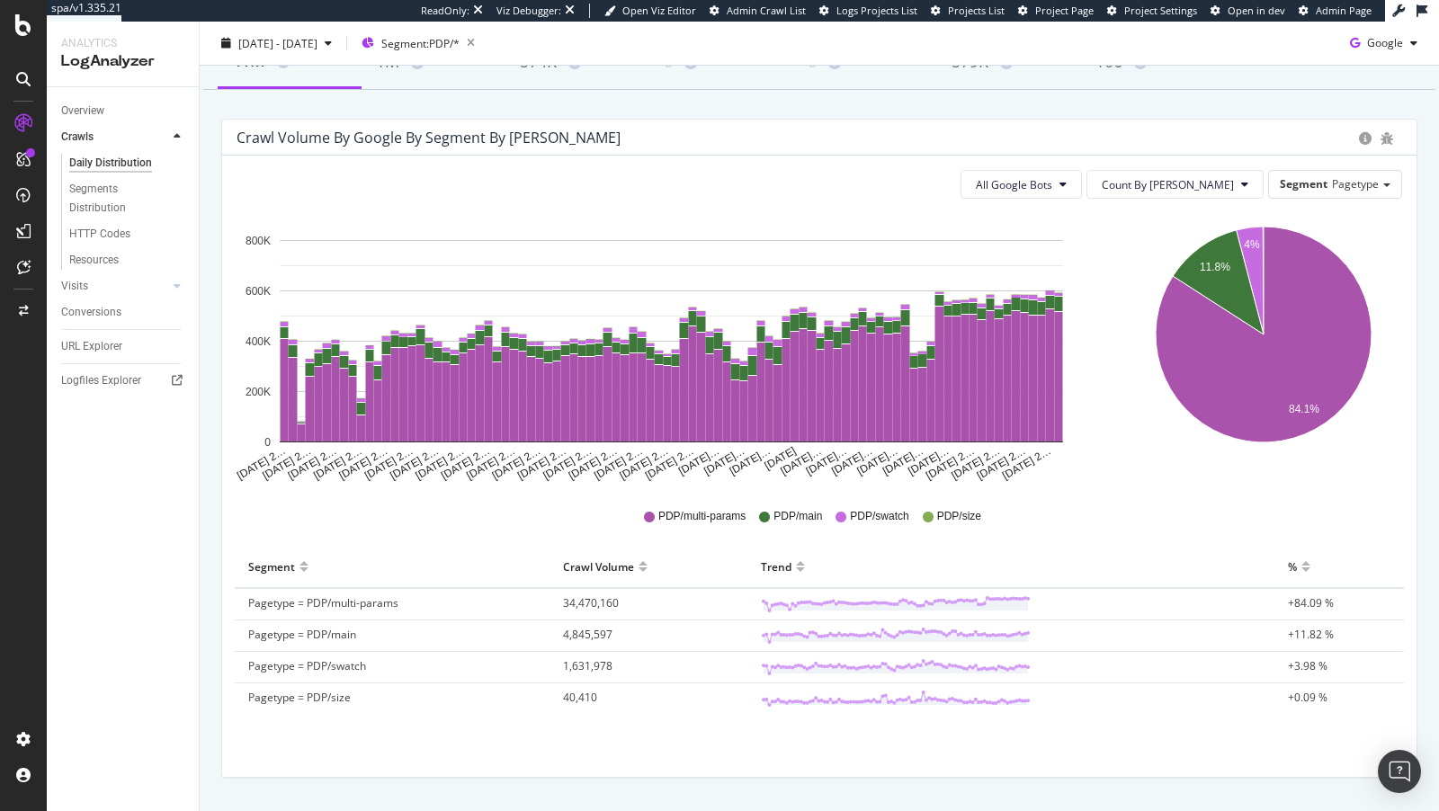
scroll to position [133, 0]
